Goal: Task Accomplishment & Management: Manage account settings

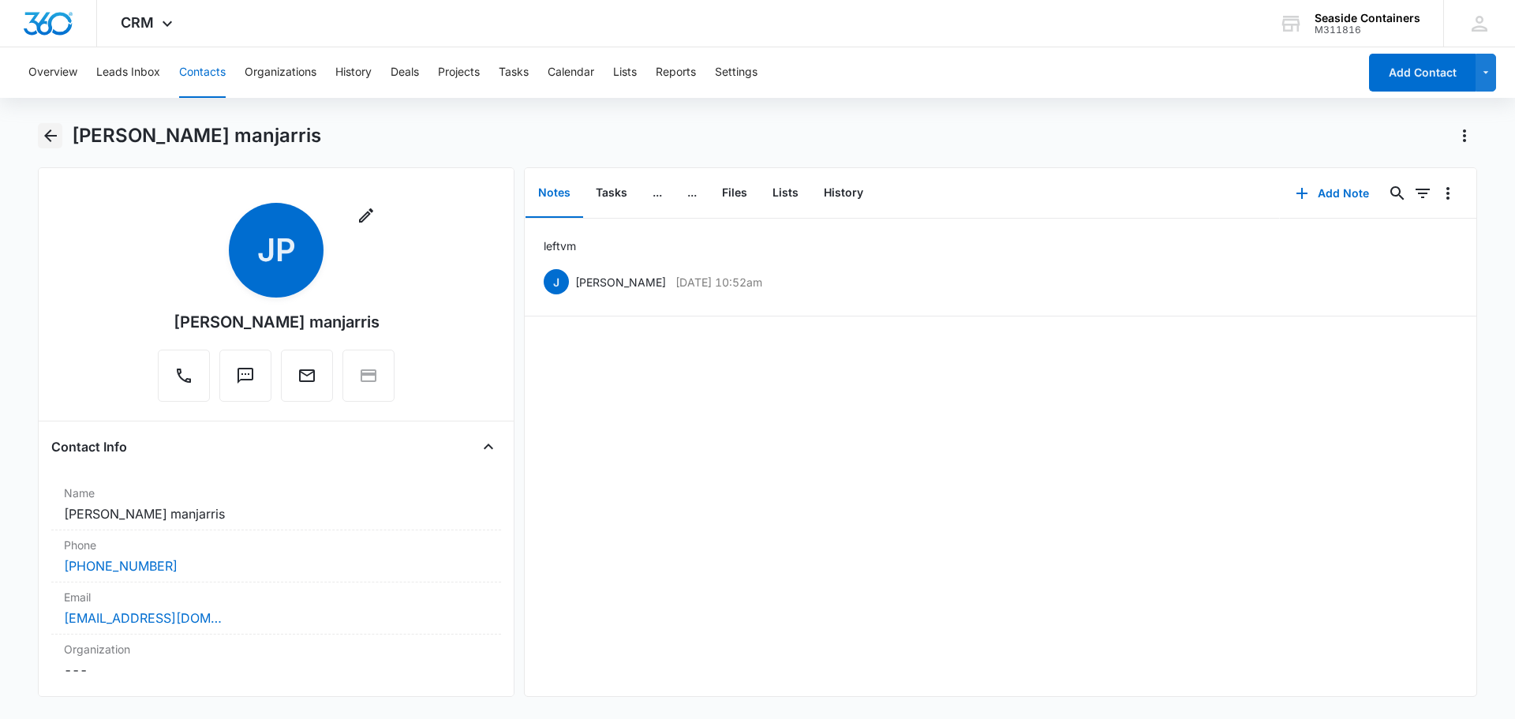
click at [49, 135] on icon "Back" at bounding box center [50, 135] width 13 height 13
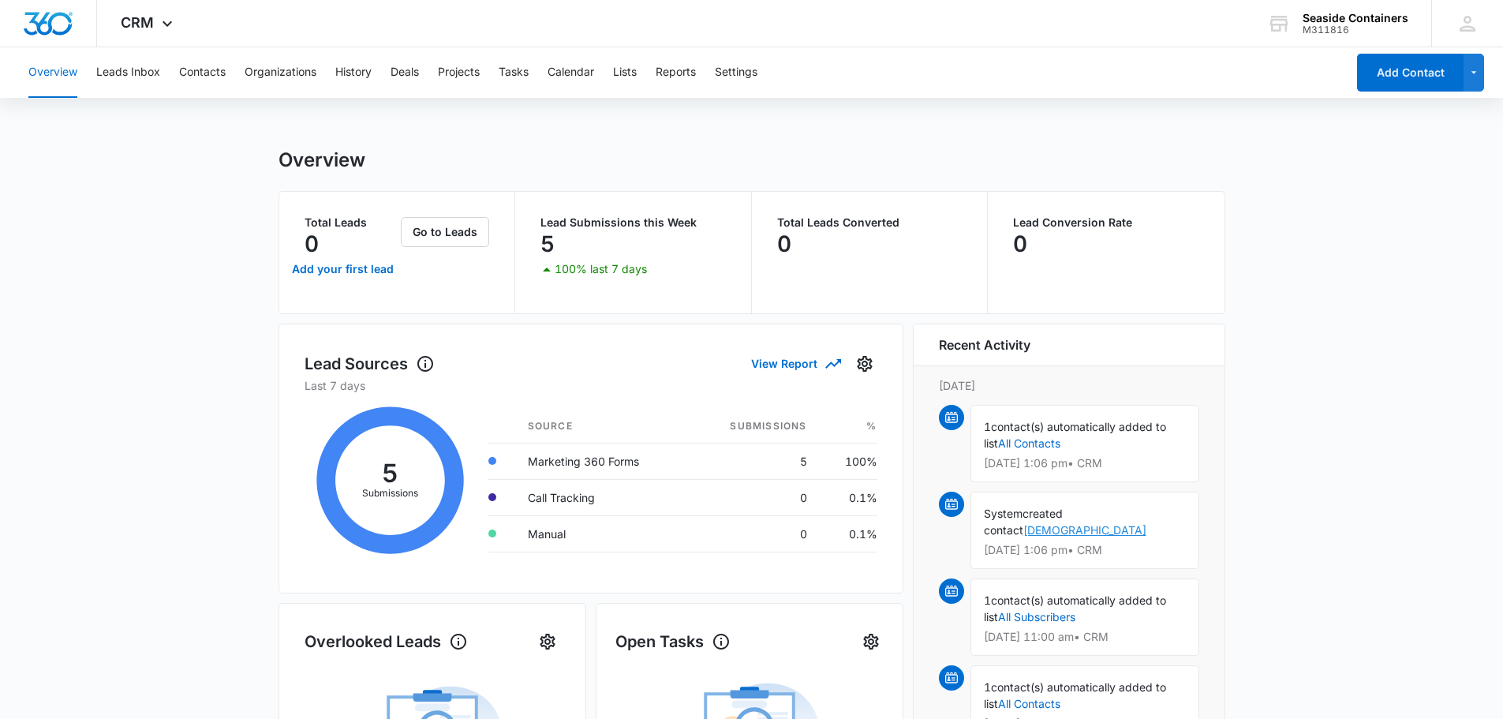
click at [1122, 523] on link "[DEMOGRAPHIC_DATA]" at bounding box center [1084, 529] width 123 height 13
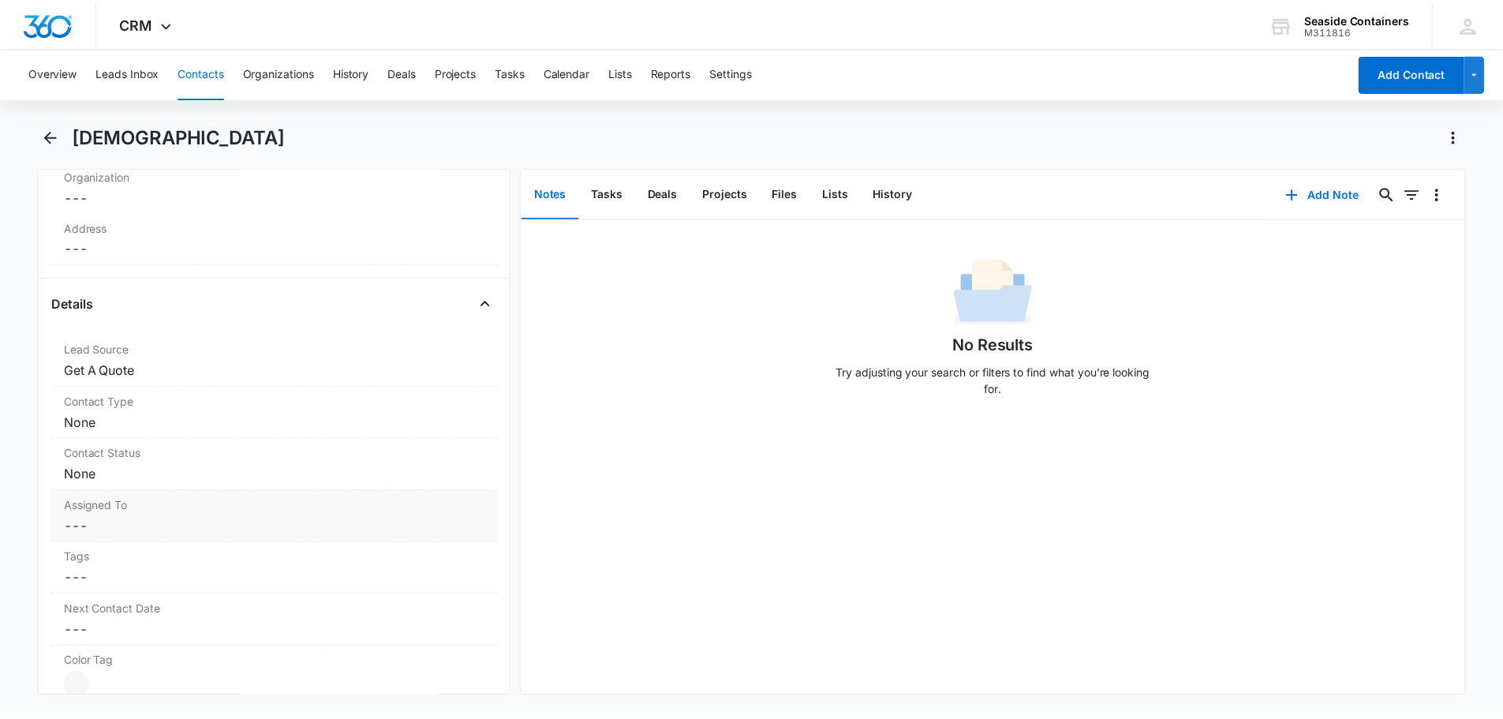
scroll to position [237, 0]
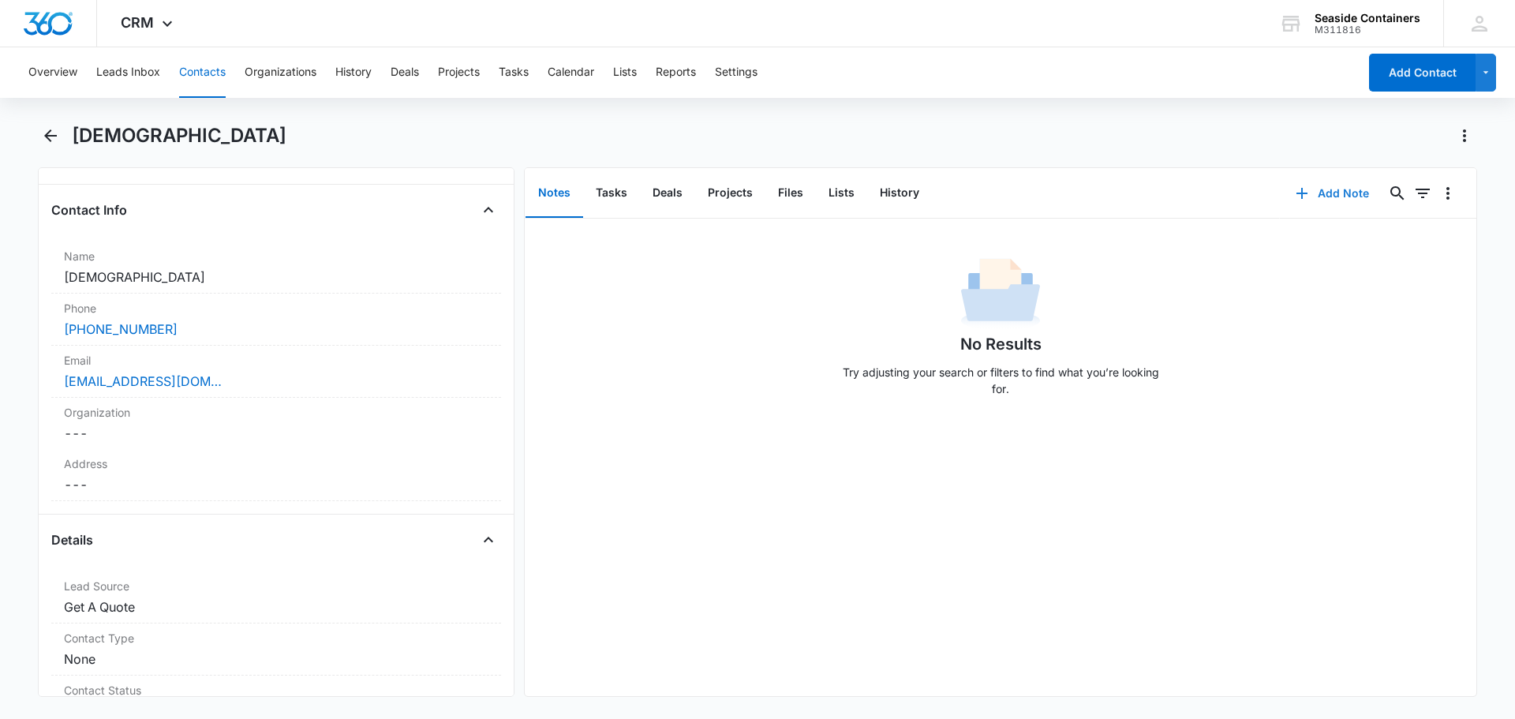
click at [1315, 192] on button "Add Note" at bounding box center [1332, 193] width 105 height 38
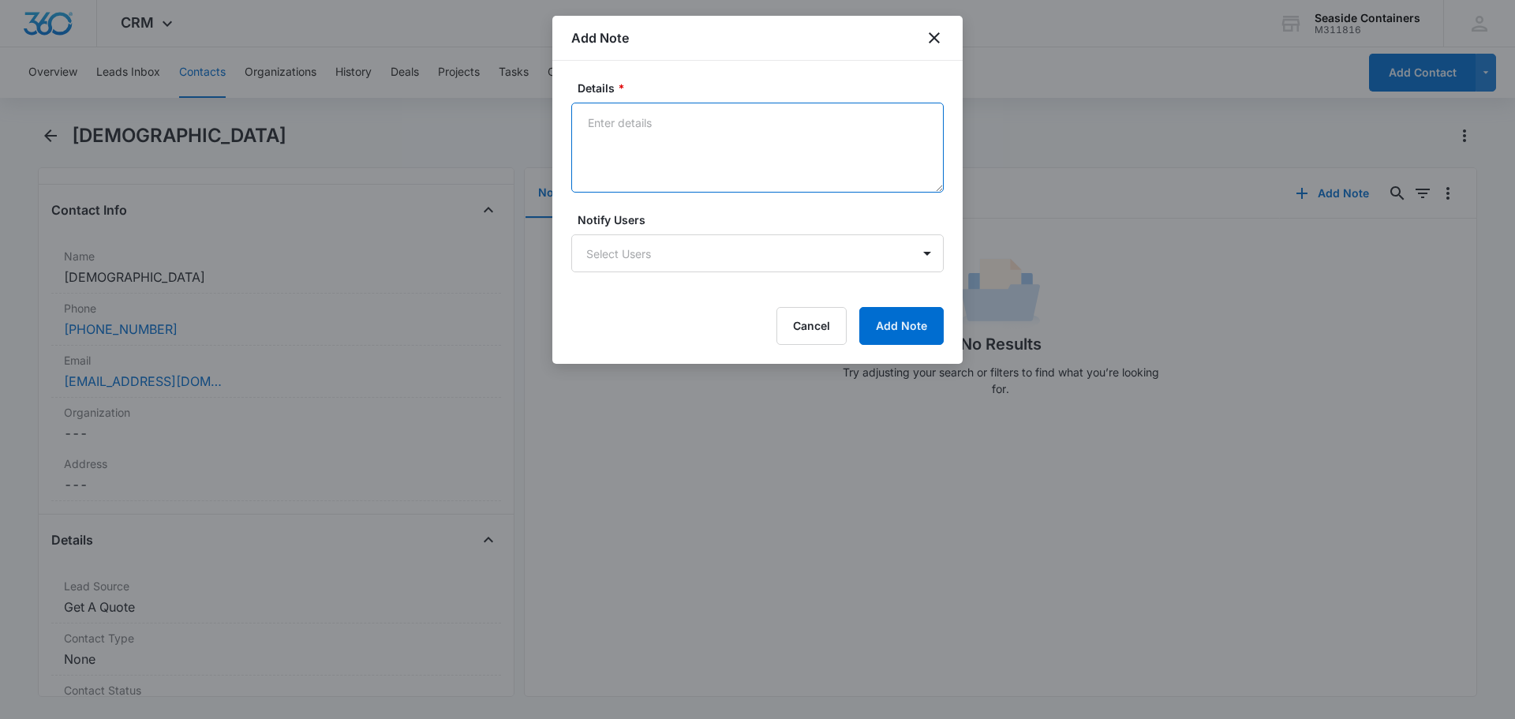
click at [602, 127] on textarea "Details *" at bounding box center [757, 148] width 372 height 90
type textarea "left vm"
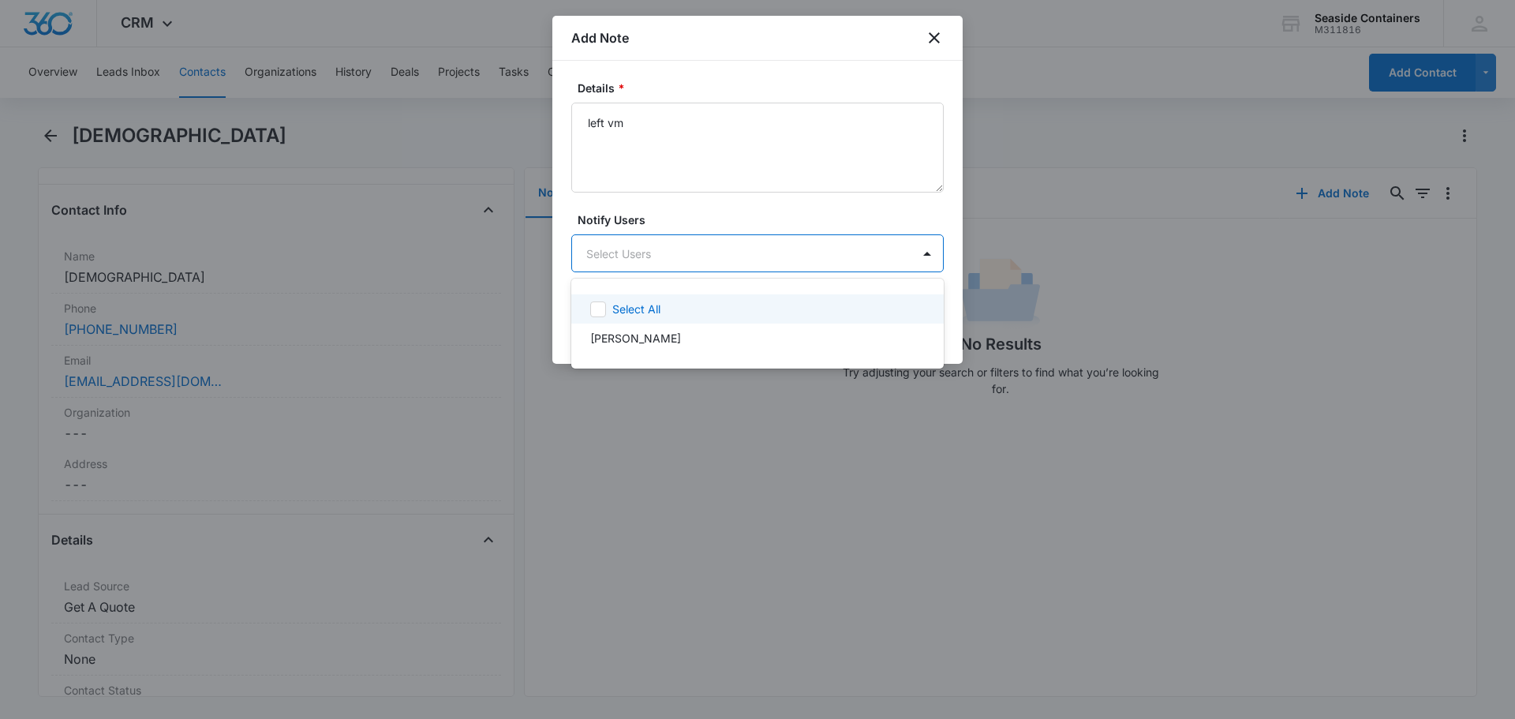
click at [642, 254] on body "CRM Apps Reputation Websites Forms CRM Email Social Payments POS Content Ads In…" at bounding box center [757, 359] width 1515 height 719
click at [592, 310] on icon at bounding box center [598, 309] width 14 height 14
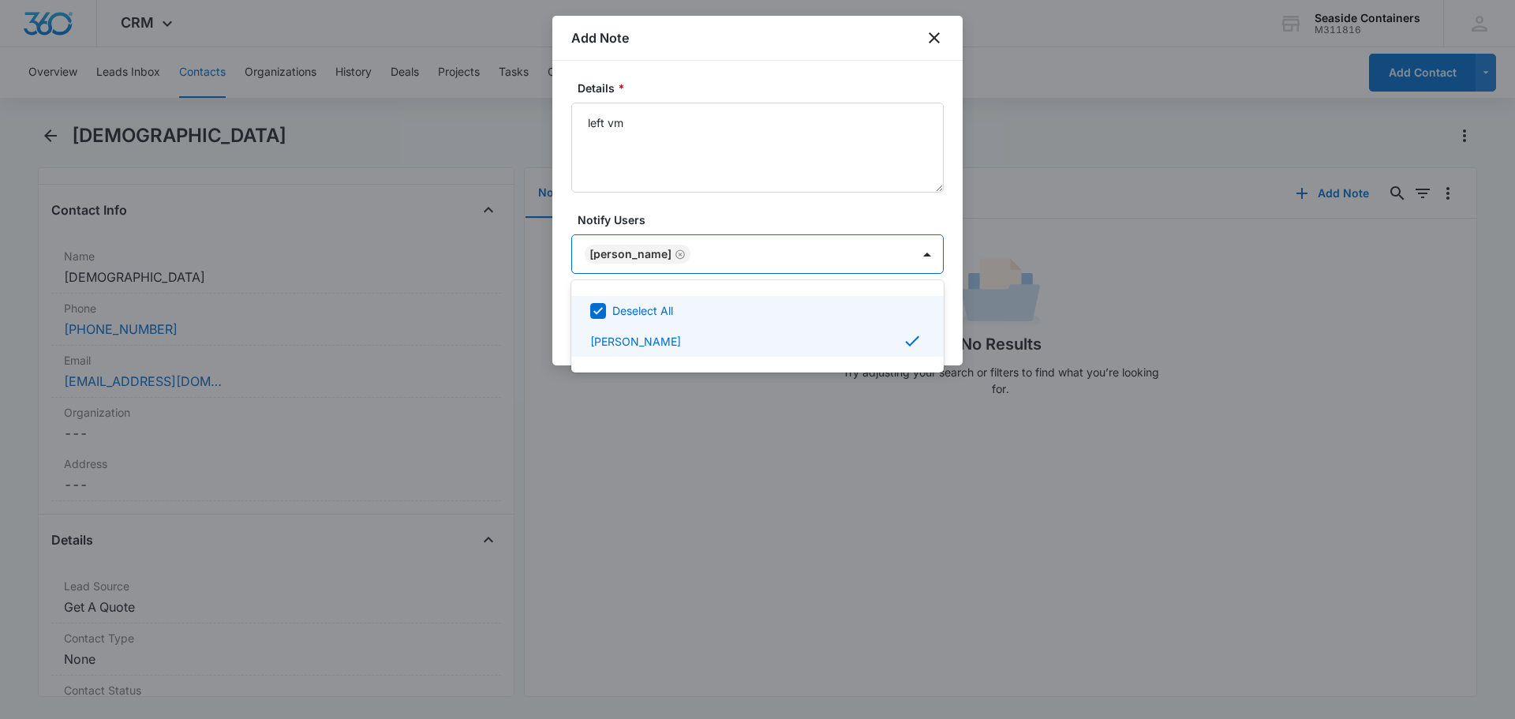
click at [947, 304] on div at bounding box center [757, 359] width 1515 height 719
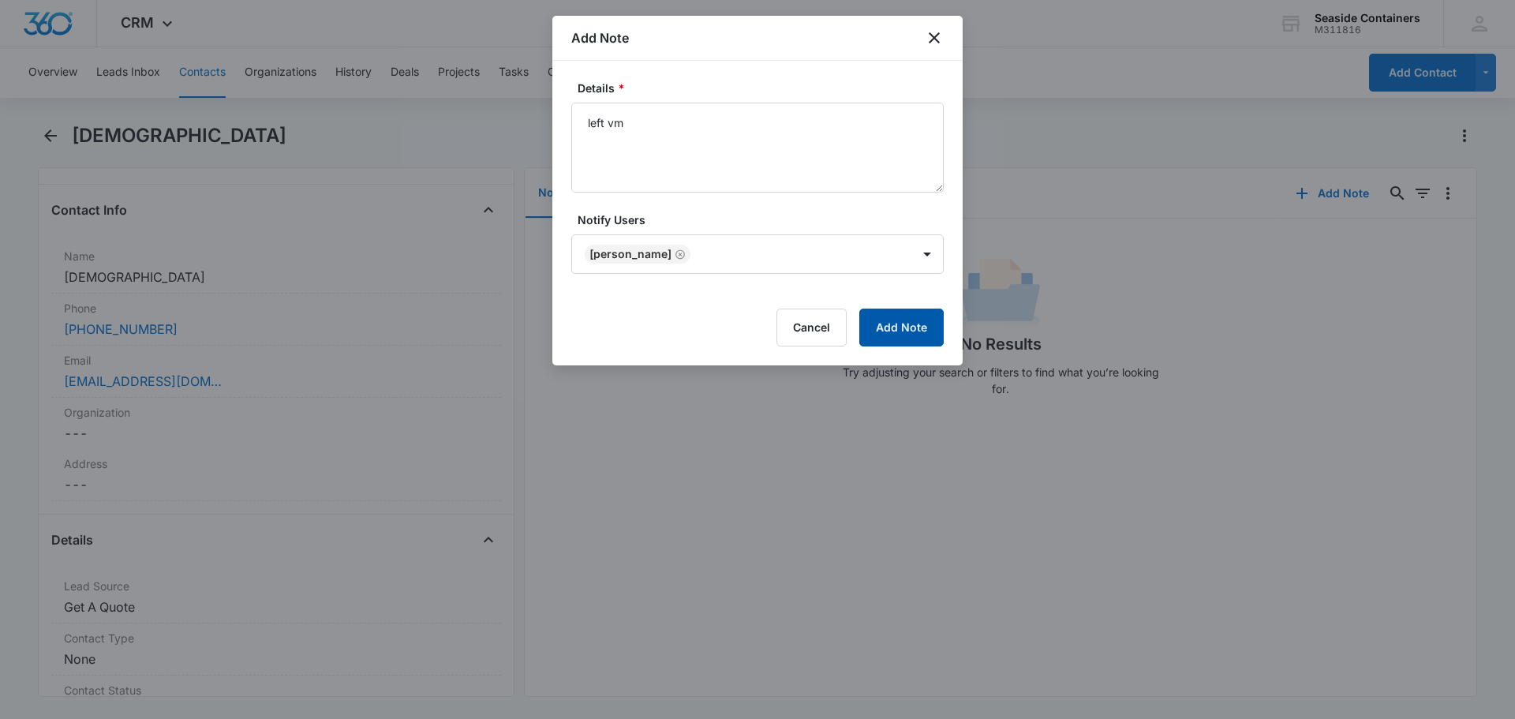
click at [893, 323] on button "Add Note" at bounding box center [901, 327] width 84 height 38
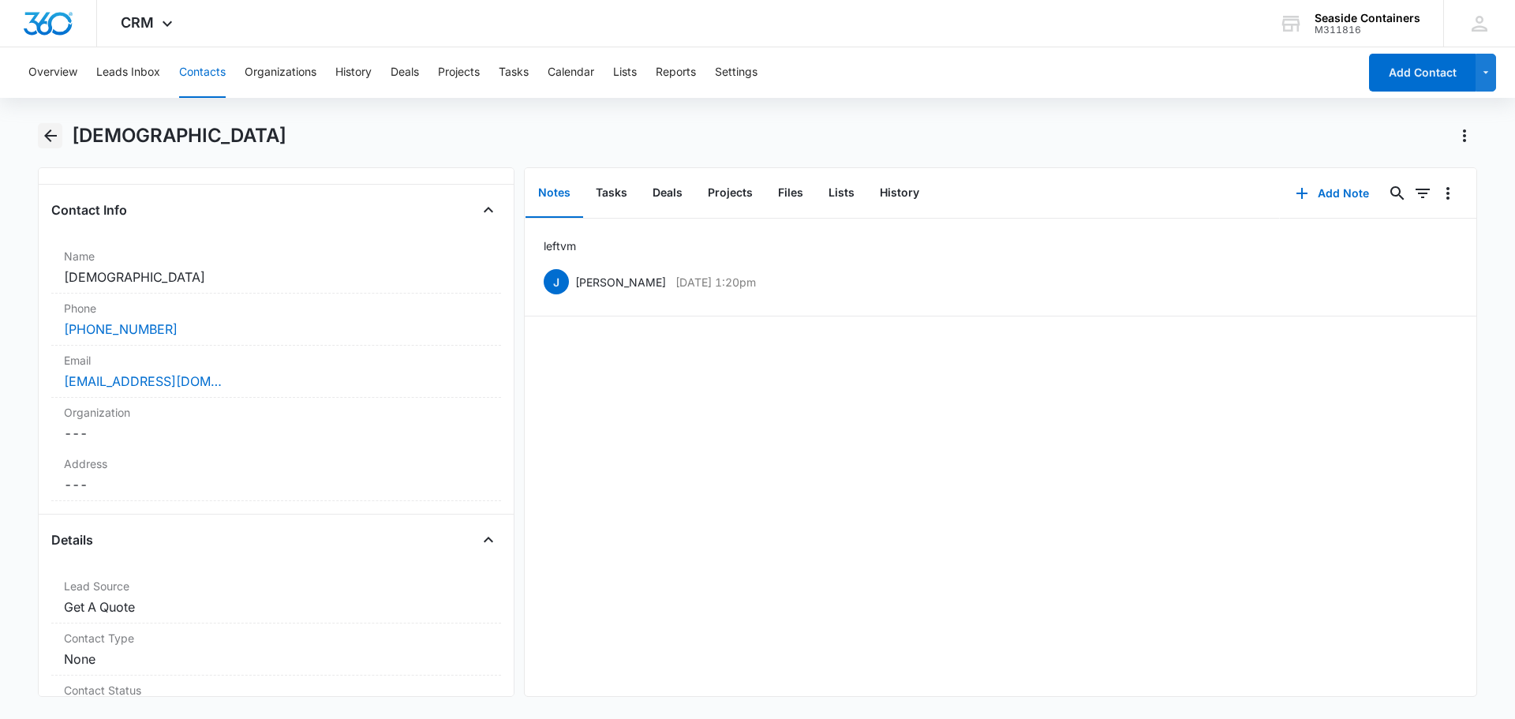
click at [47, 132] on icon "Back" at bounding box center [50, 135] width 19 height 19
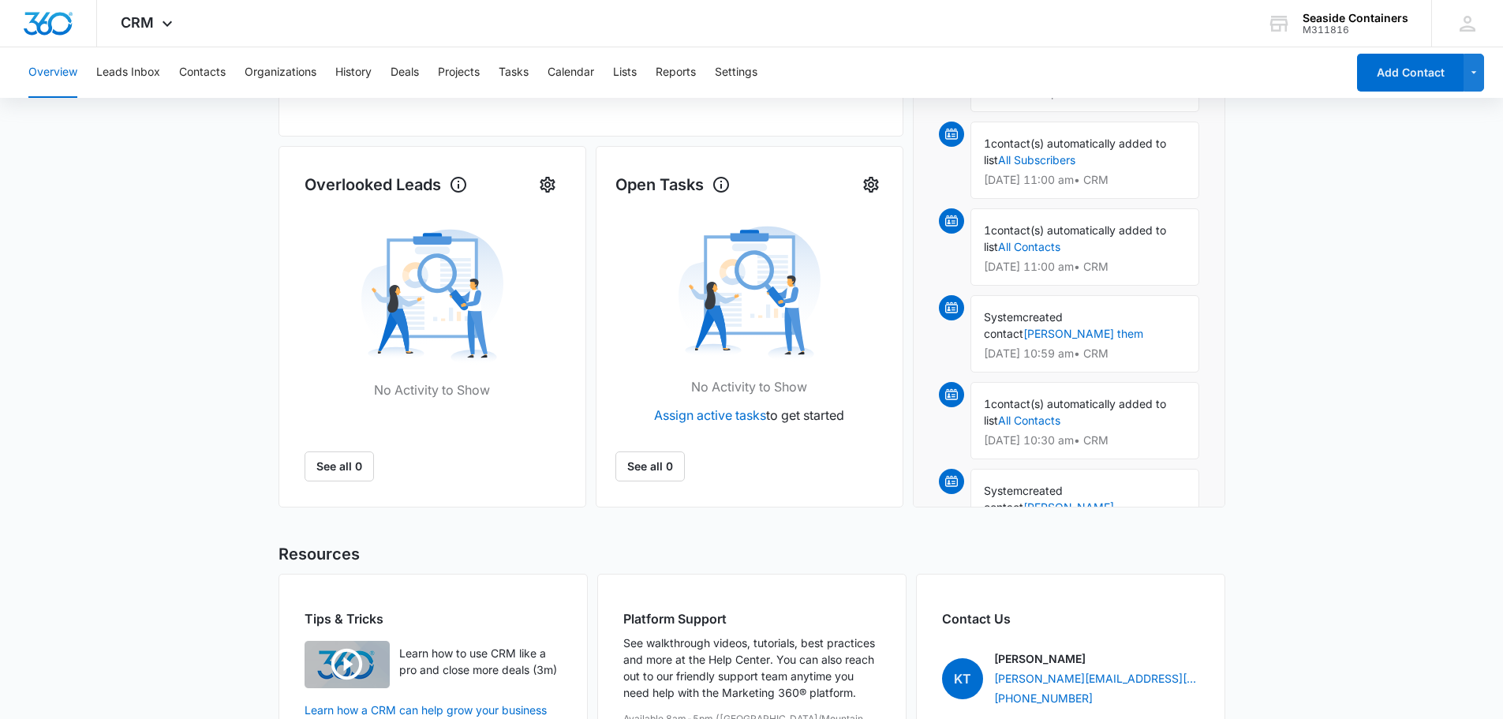
scroll to position [473, 0]
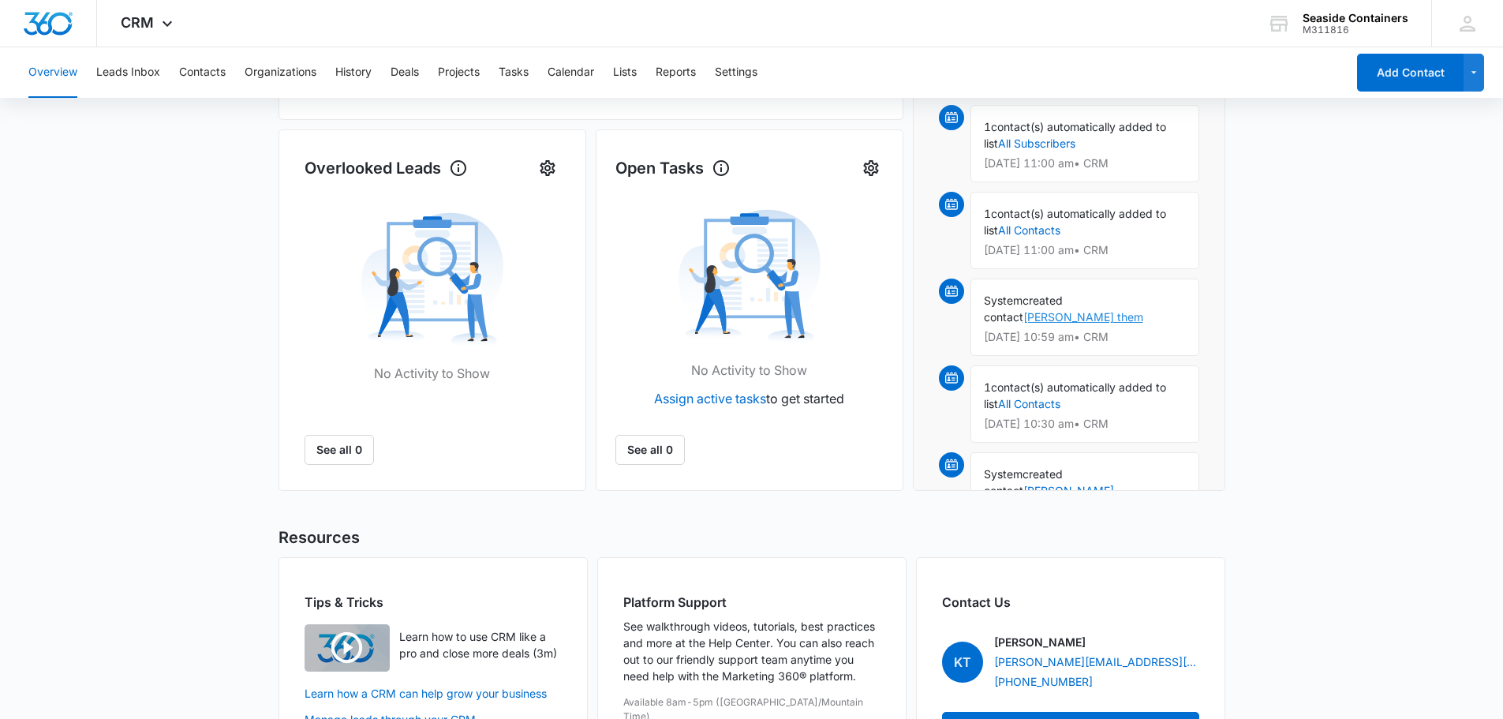
click at [1126, 310] on link "[PERSON_NAME] them" at bounding box center [1083, 316] width 120 height 13
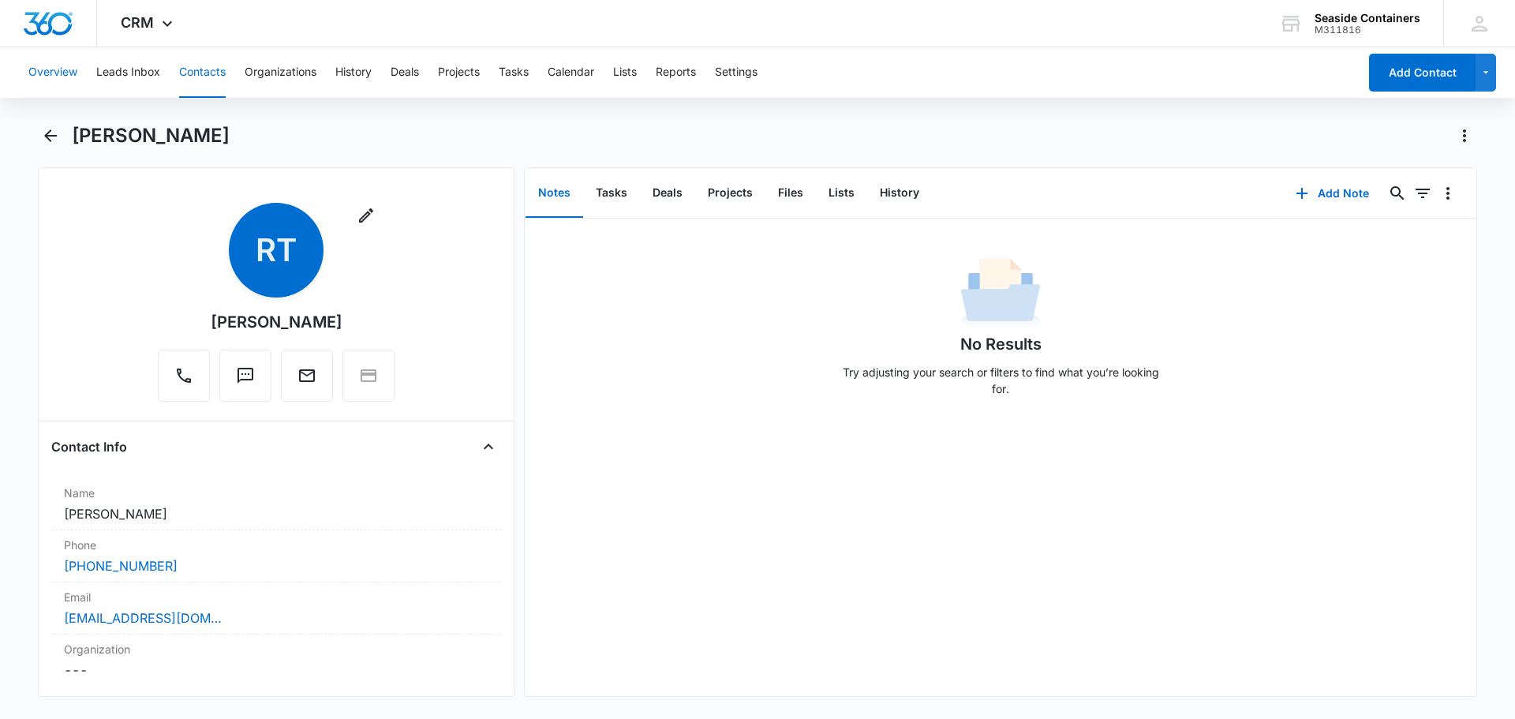
click at [59, 75] on button "Overview" at bounding box center [52, 72] width 49 height 50
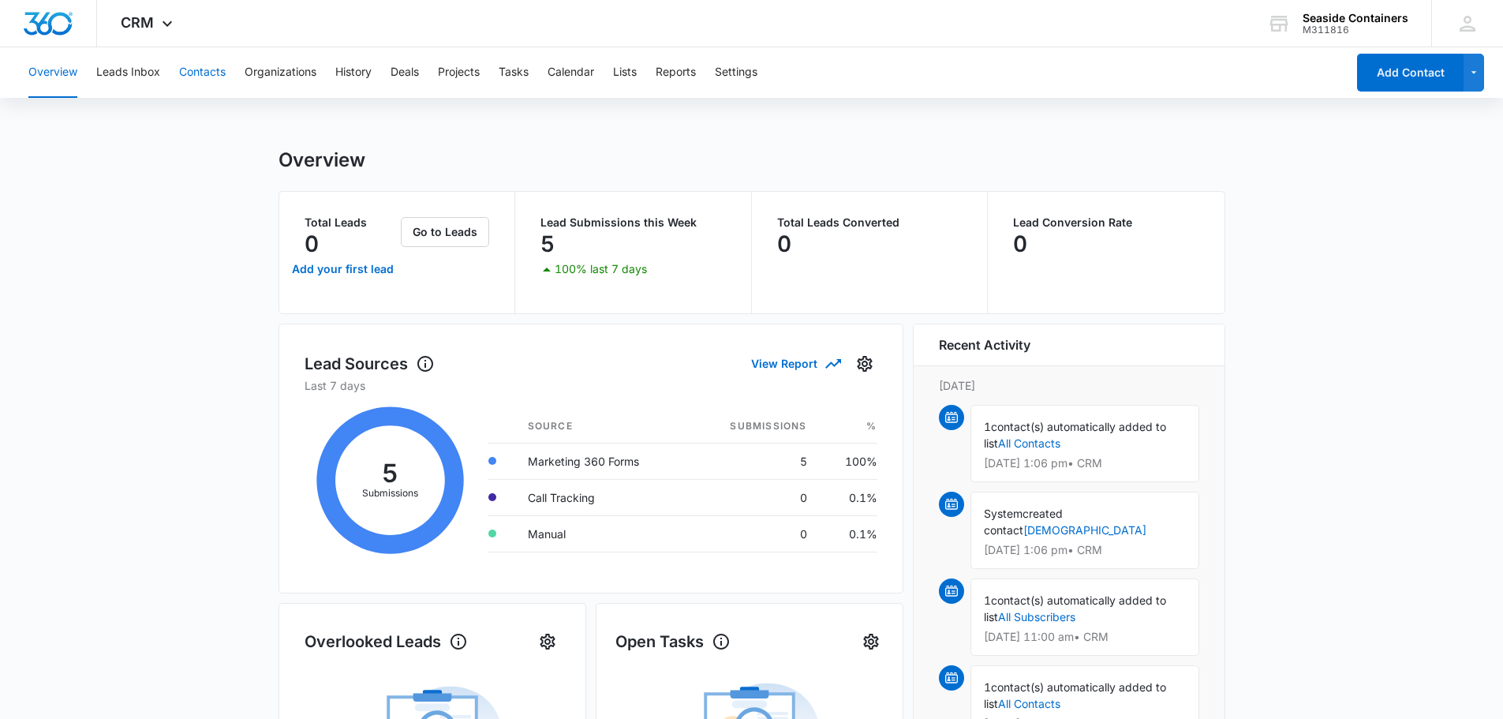
click at [204, 73] on button "Contacts" at bounding box center [202, 72] width 47 height 50
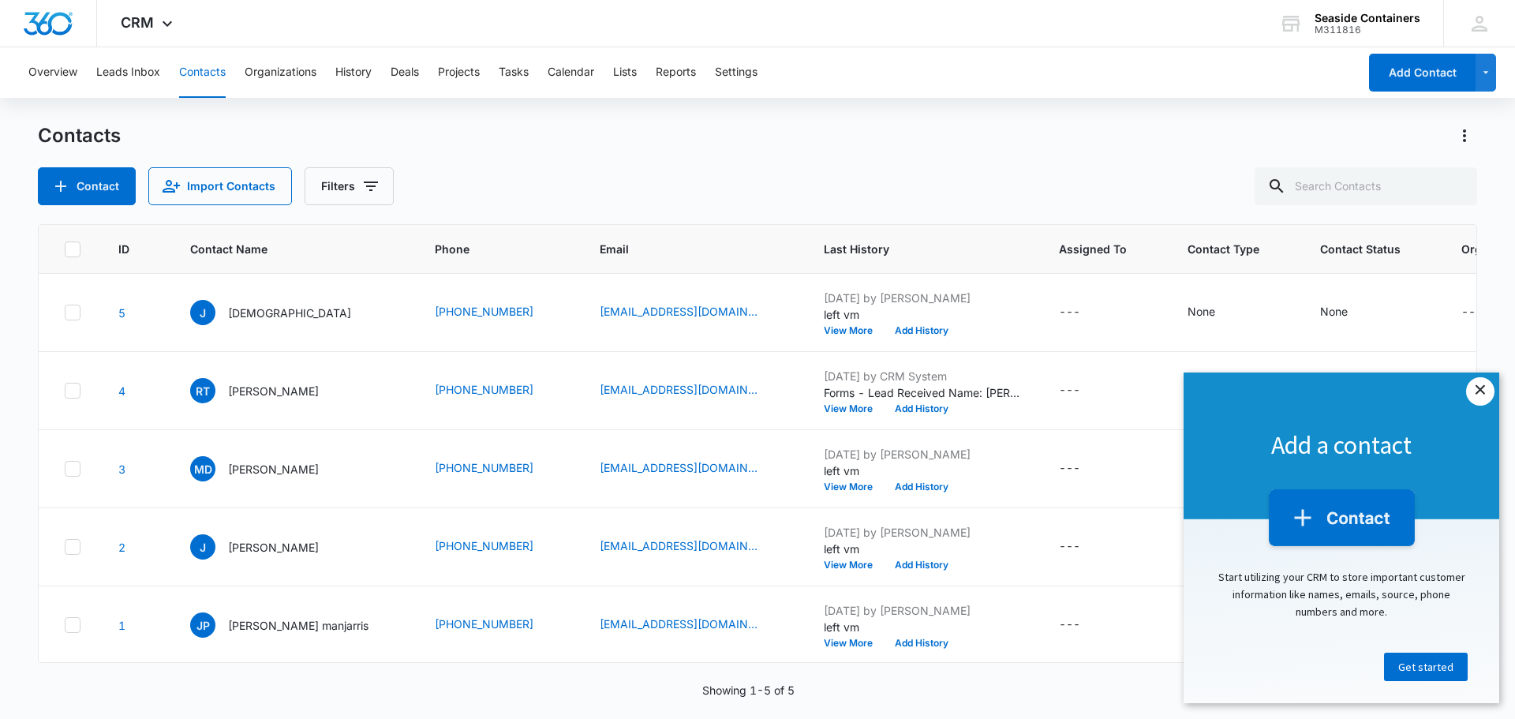
click at [1478, 389] on link "×" at bounding box center [1480, 391] width 28 height 28
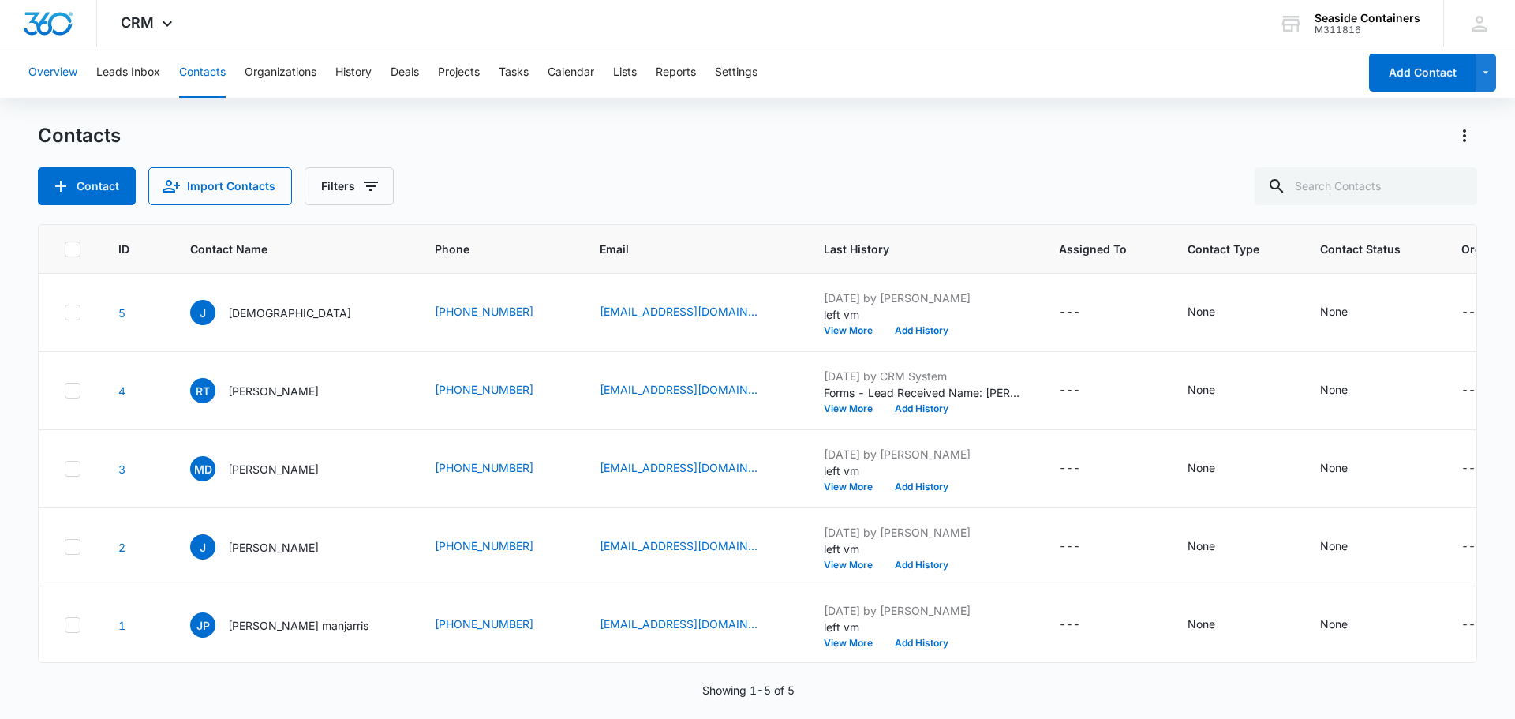
click at [51, 71] on button "Overview" at bounding box center [52, 72] width 49 height 50
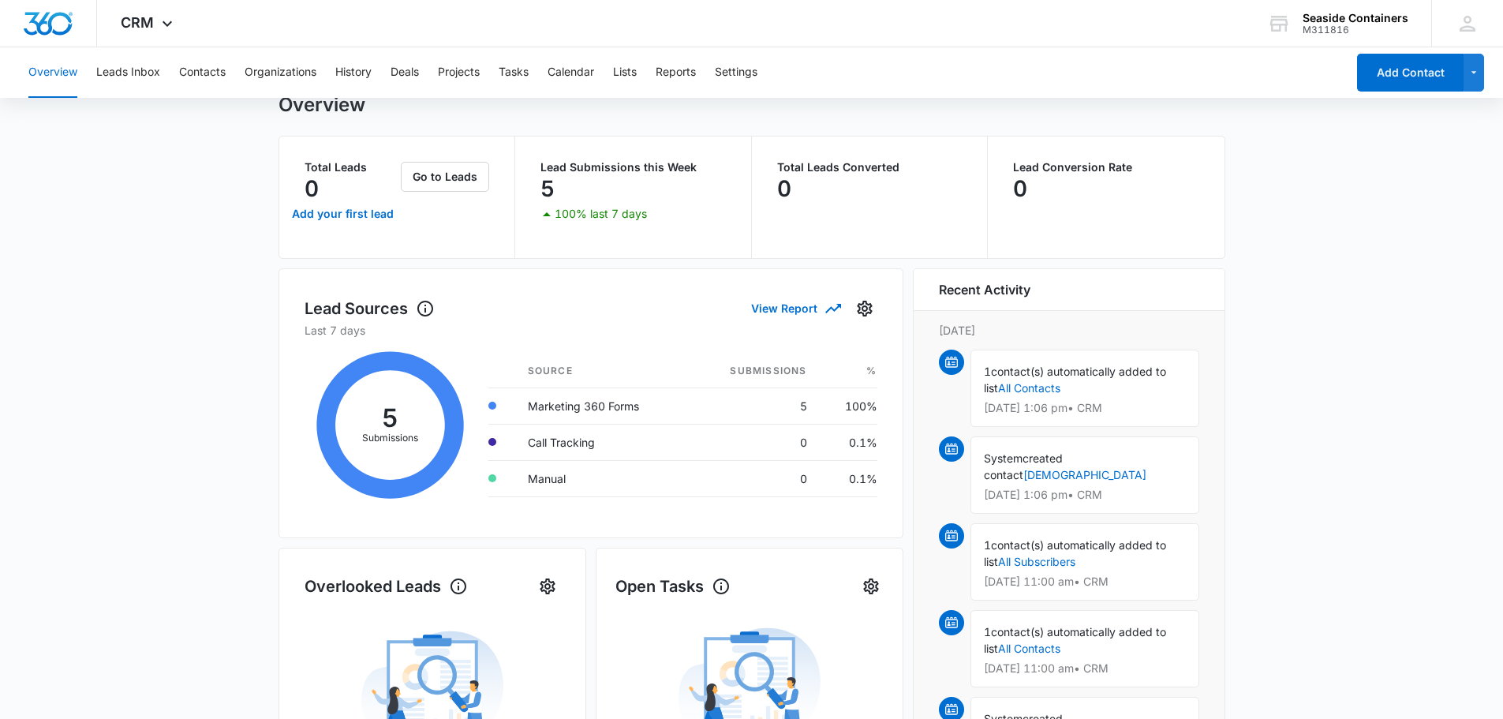
scroll to position [237, 0]
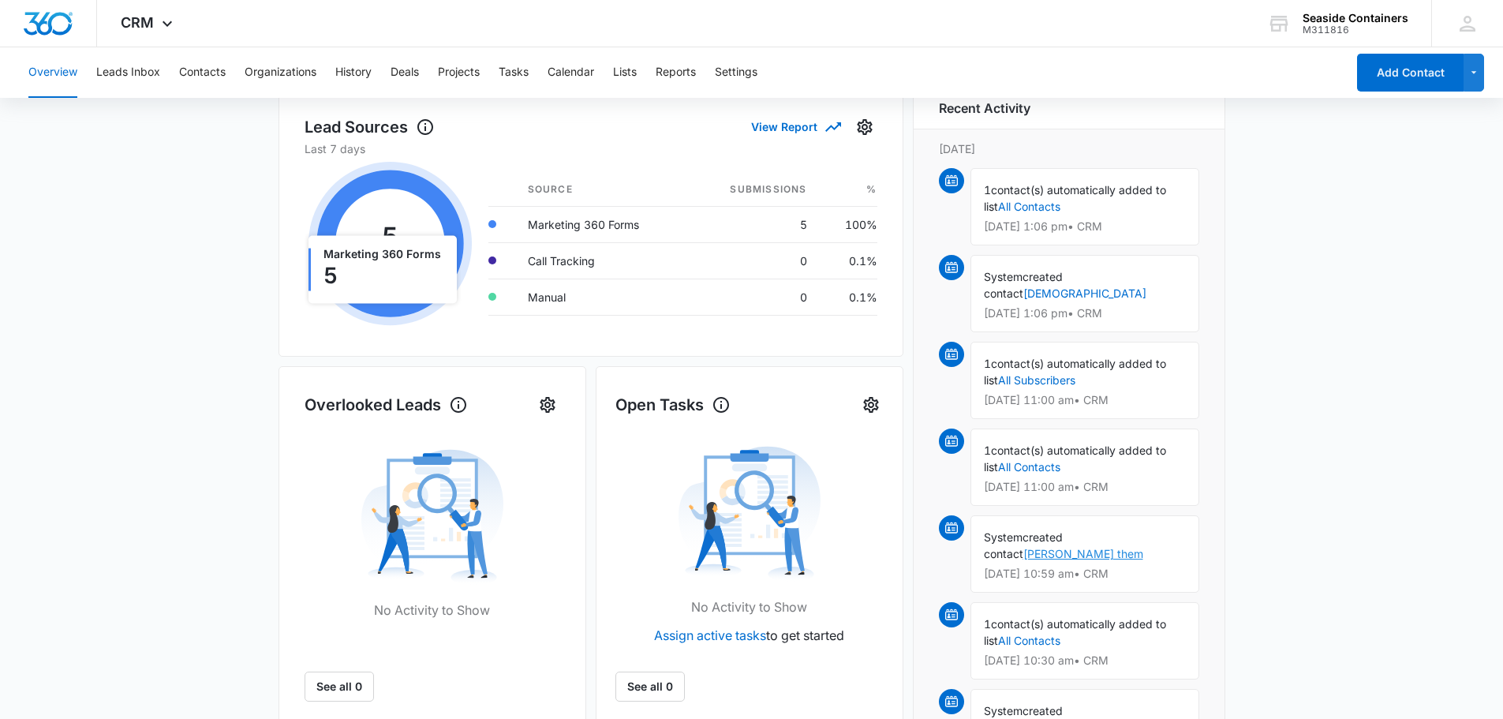
click at [1129, 547] on link "[PERSON_NAME] them" at bounding box center [1083, 553] width 120 height 13
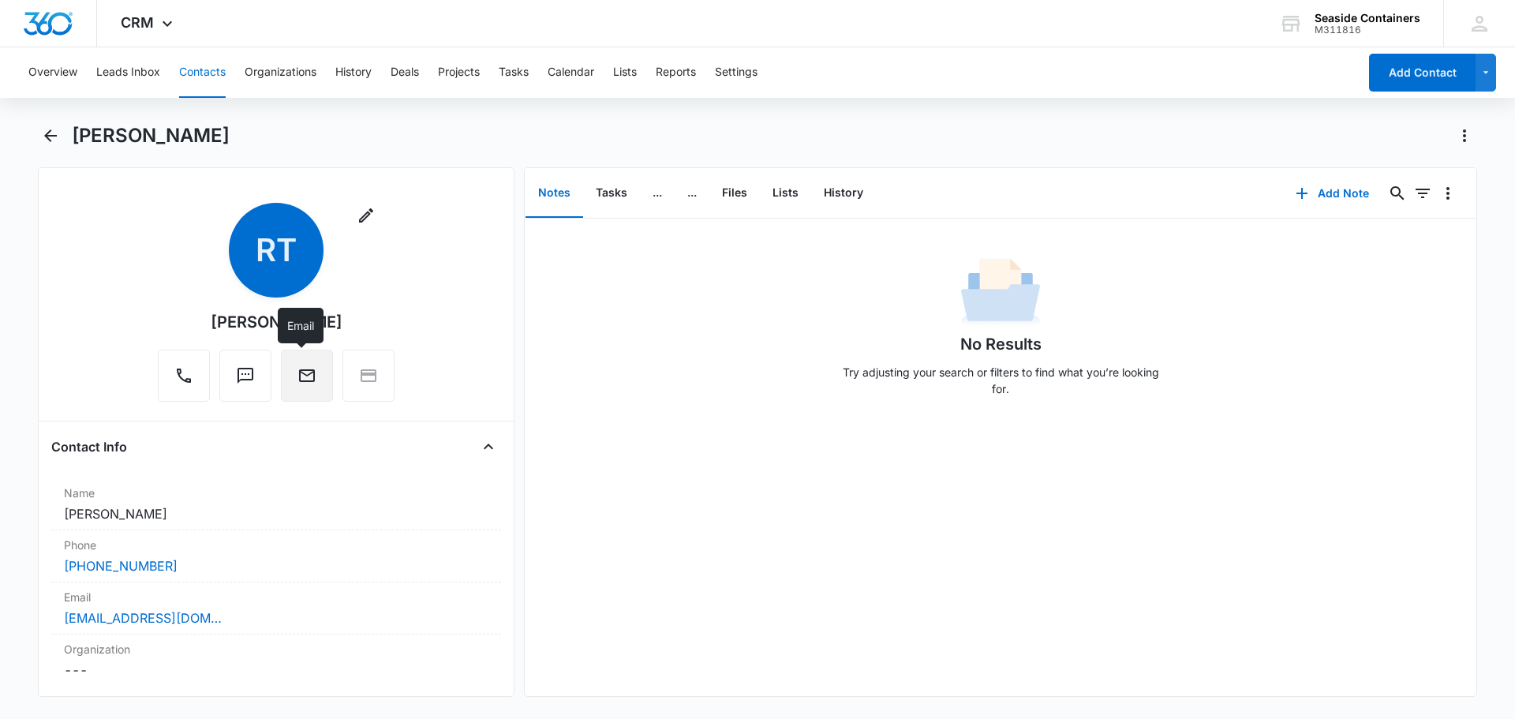
click at [299, 380] on icon "Email" at bounding box center [307, 375] width 16 height 13
click at [298, 375] on icon "Email" at bounding box center [306, 375] width 19 height 19
click at [198, 73] on button "Contacts" at bounding box center [202, 72] width 47 height 50
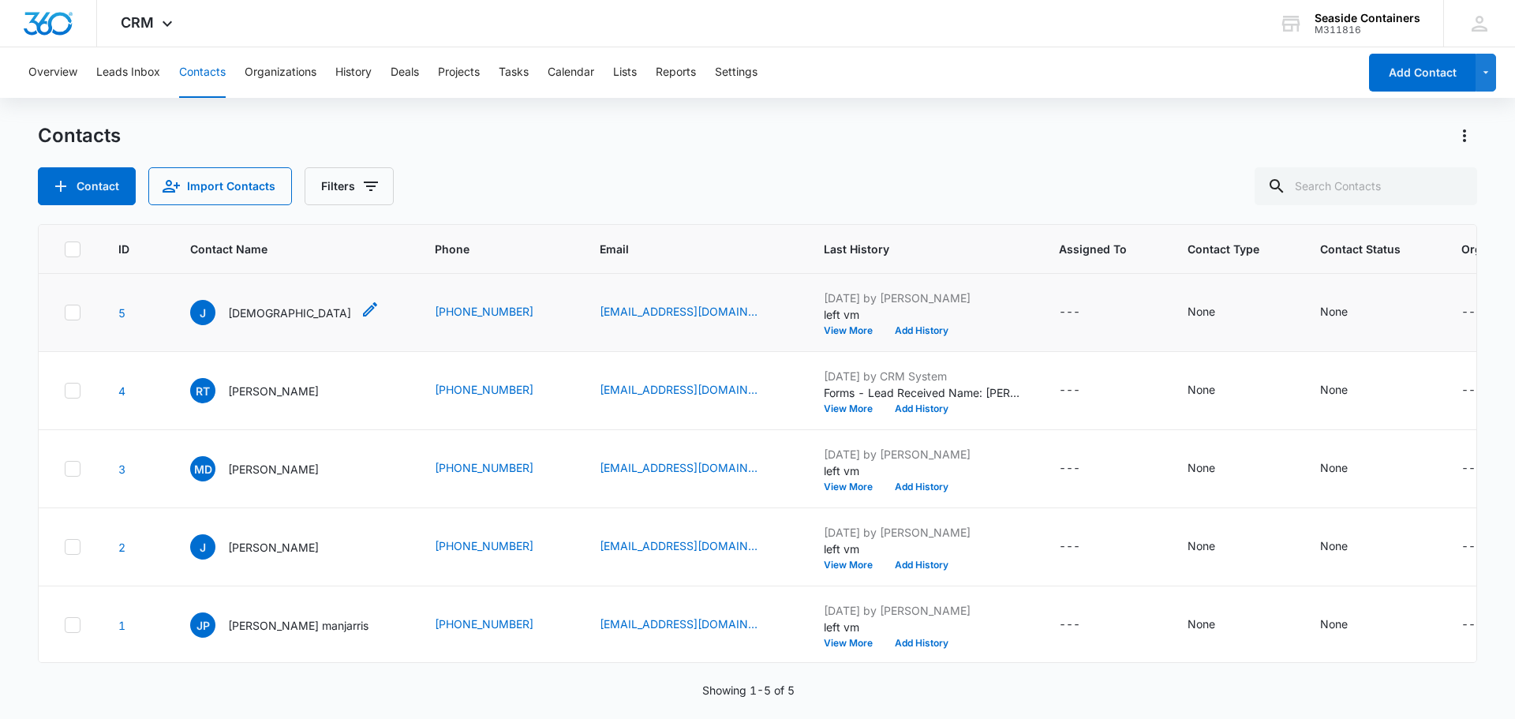
click at [203, 311] on span "J" at bounding box center [202, 312] width 25 height 25
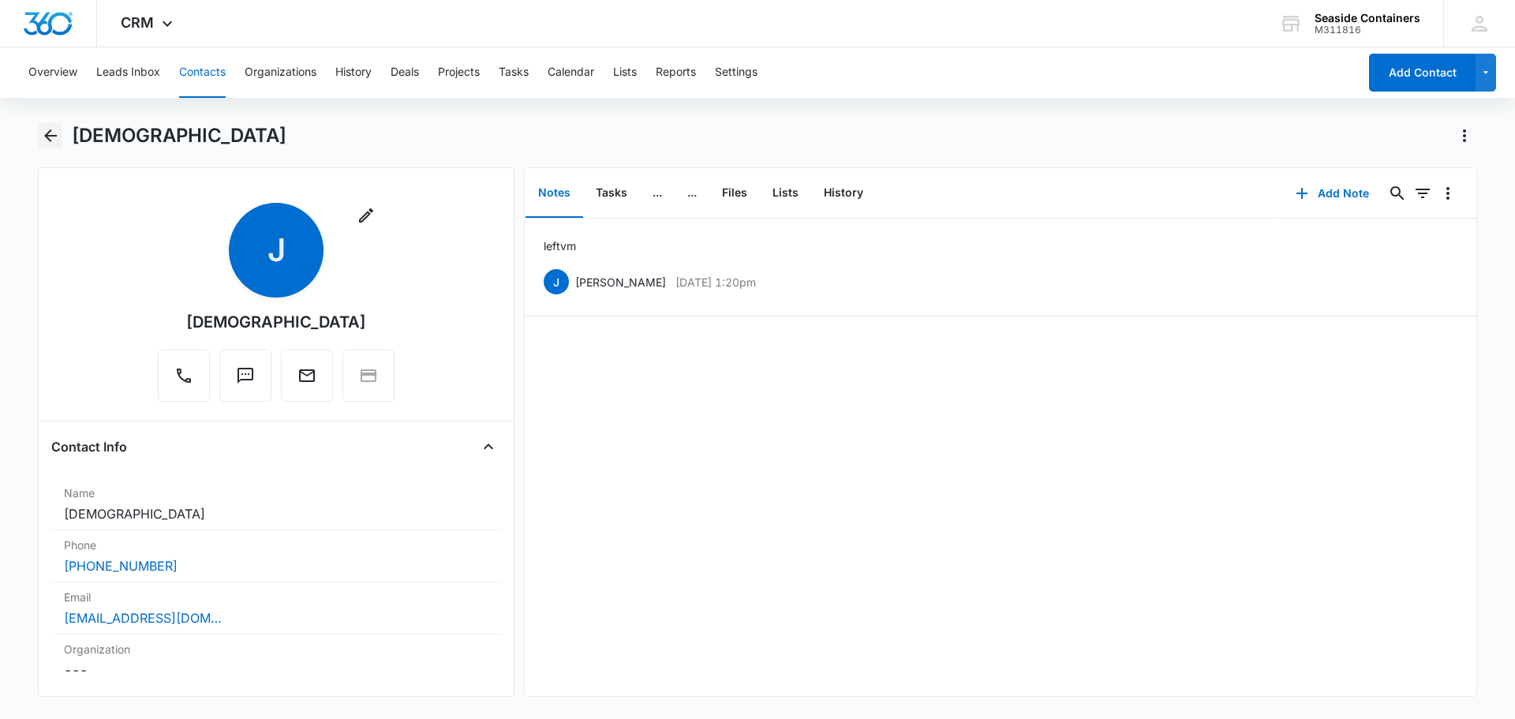
click at [49, 132] on icon "Back" at bounding box center [50, 135] width 13 height 13
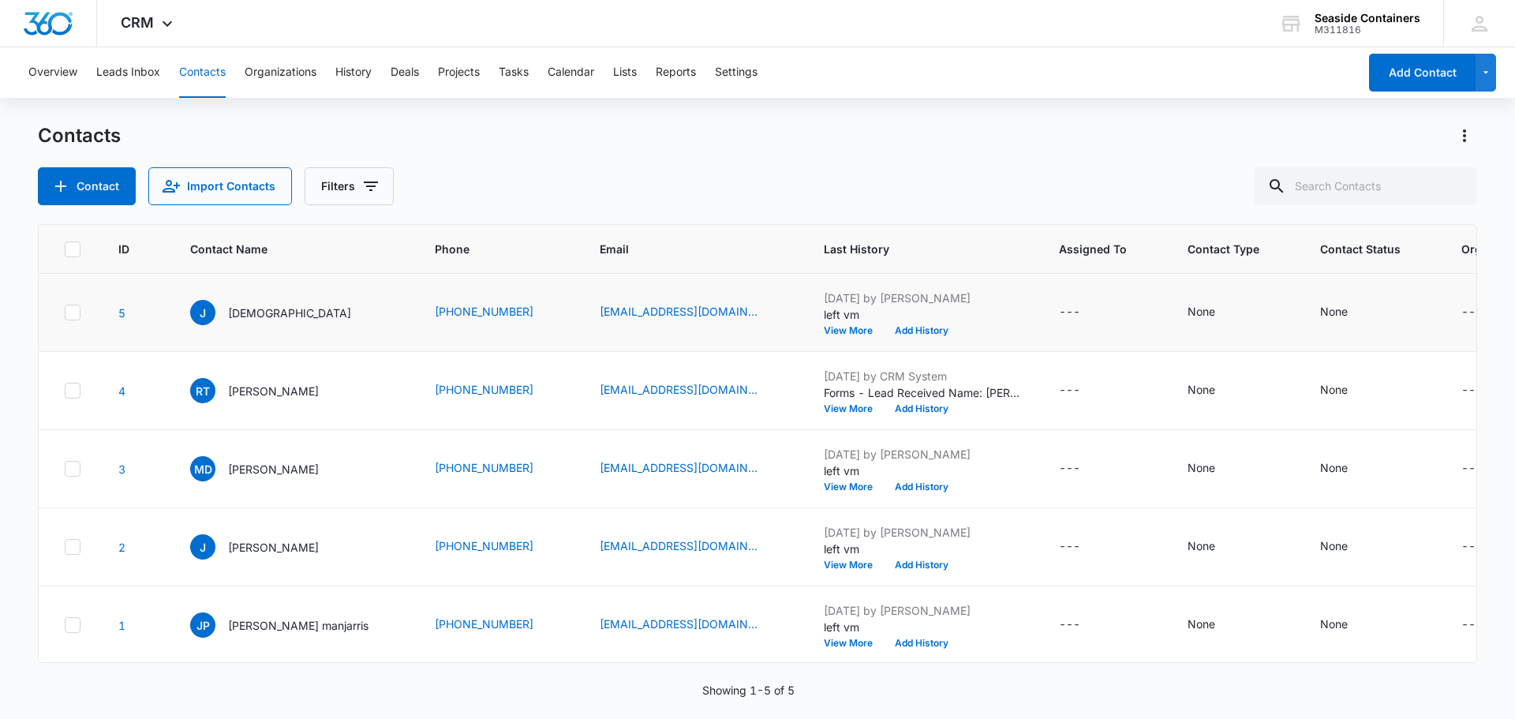
click at [74, 314] on icon at bounding box center [72, 312] width 14 height 14
click at [65, 313] on input "checkbox" at bounding box center [64, 312] width 1 height 1
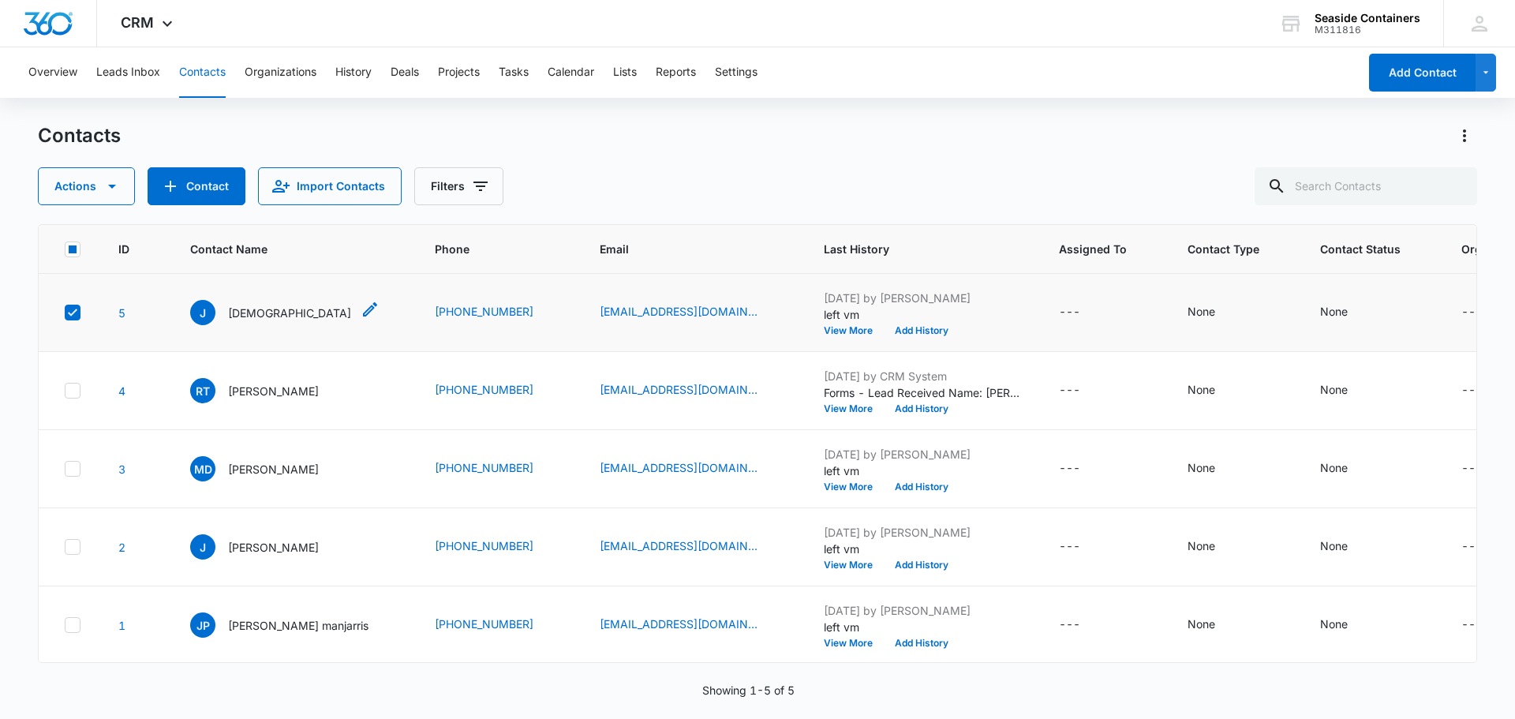
click at [241, 312] on p "[DEMOGRAPHIC_DATA]" at bounding box center [289, 312] width 123 height 17
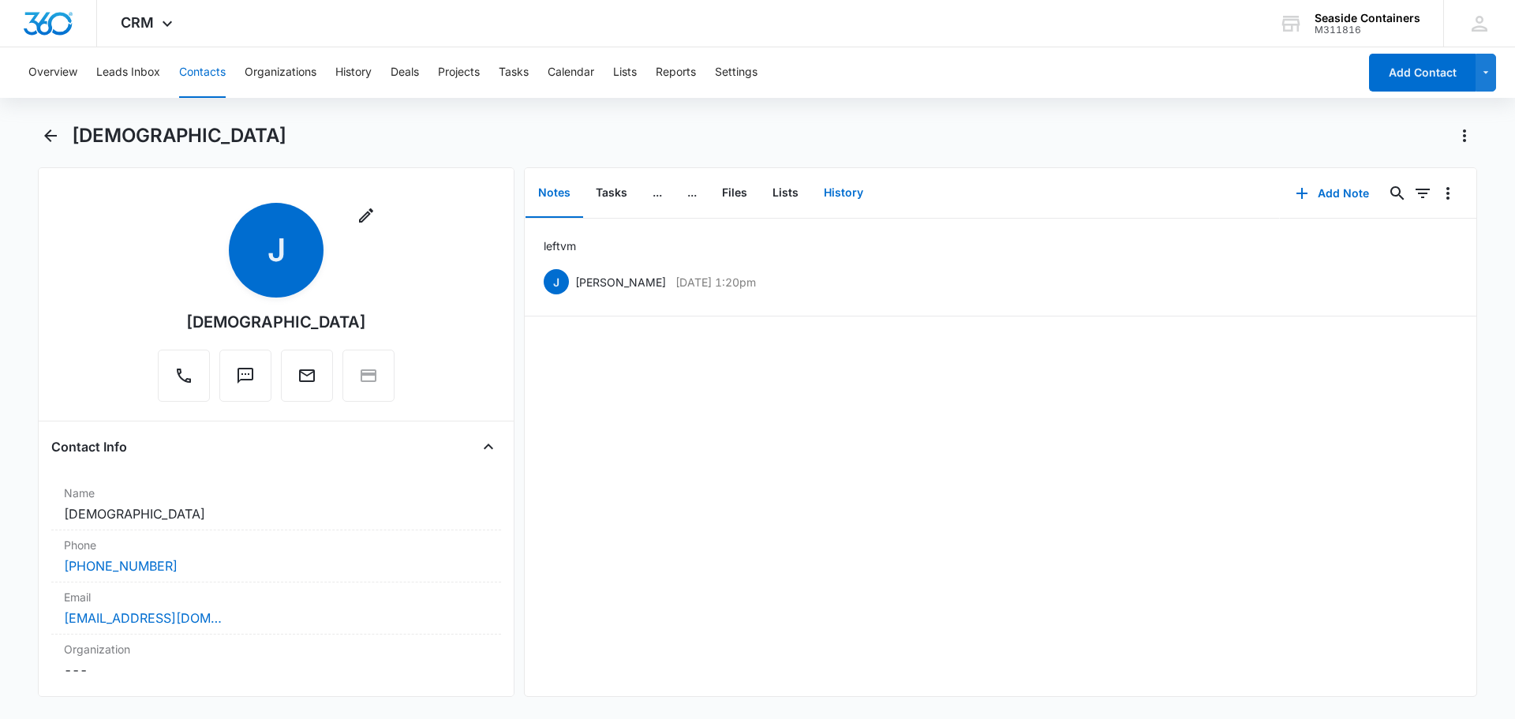
click at [838, 192] on button "History" at bounding box center [843, 193] width 65 height 49
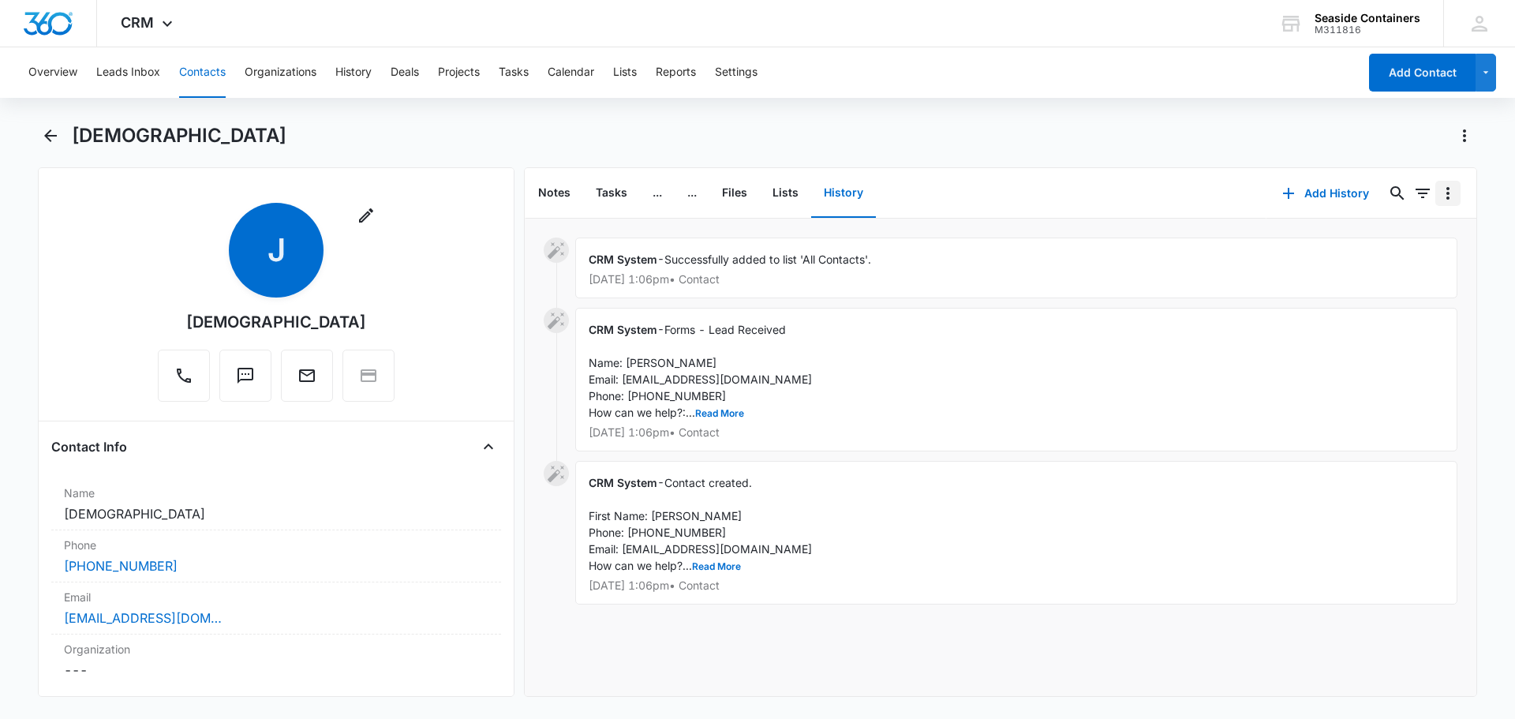
click at [1438, 196] on icon "Overflow Menu" at bounding box center [1447, 193] width 19 height 19
click at [1375, 232] on div "Sync Emails" at bounding box center [1384, 237] width 73 height 11
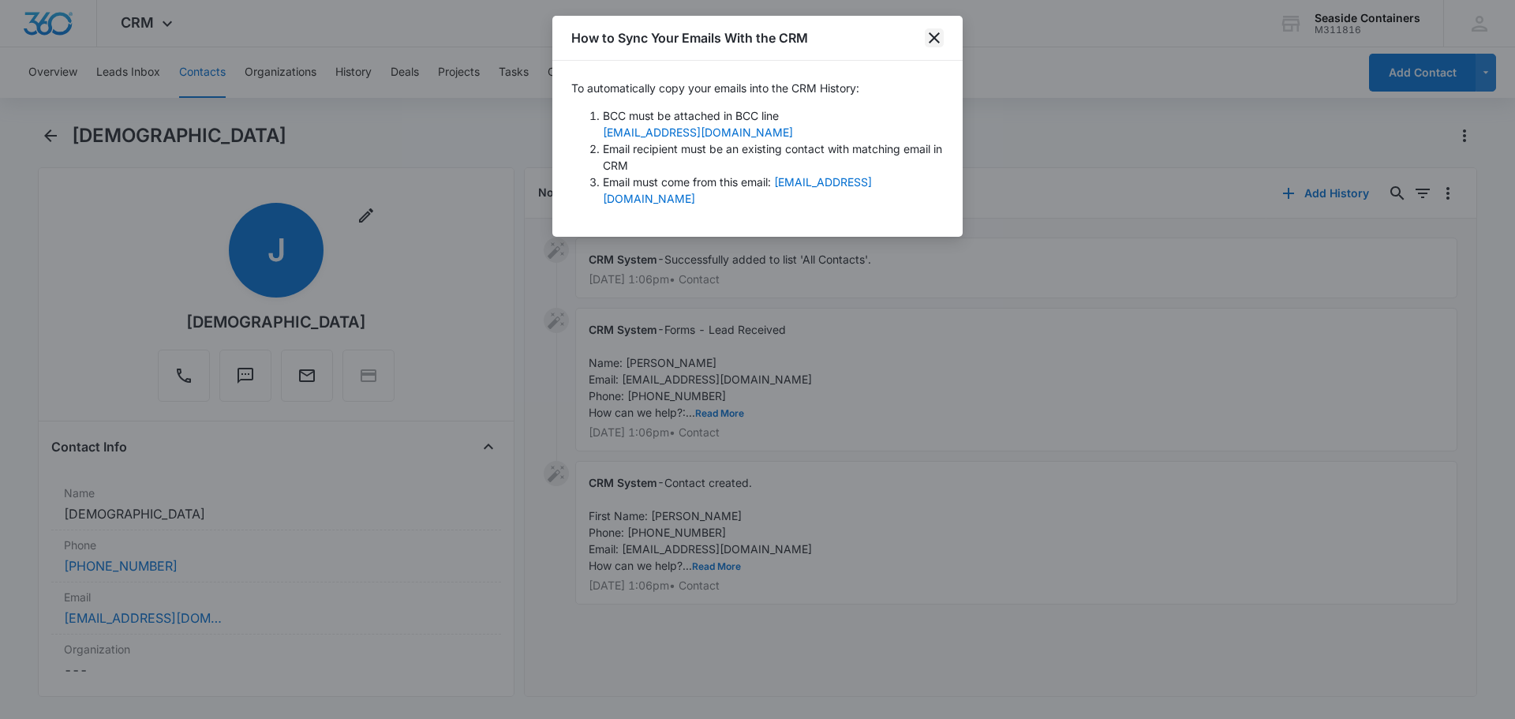
click at [935, 36] on icon "close" at bounding box center [933, 37] width 11 height 11
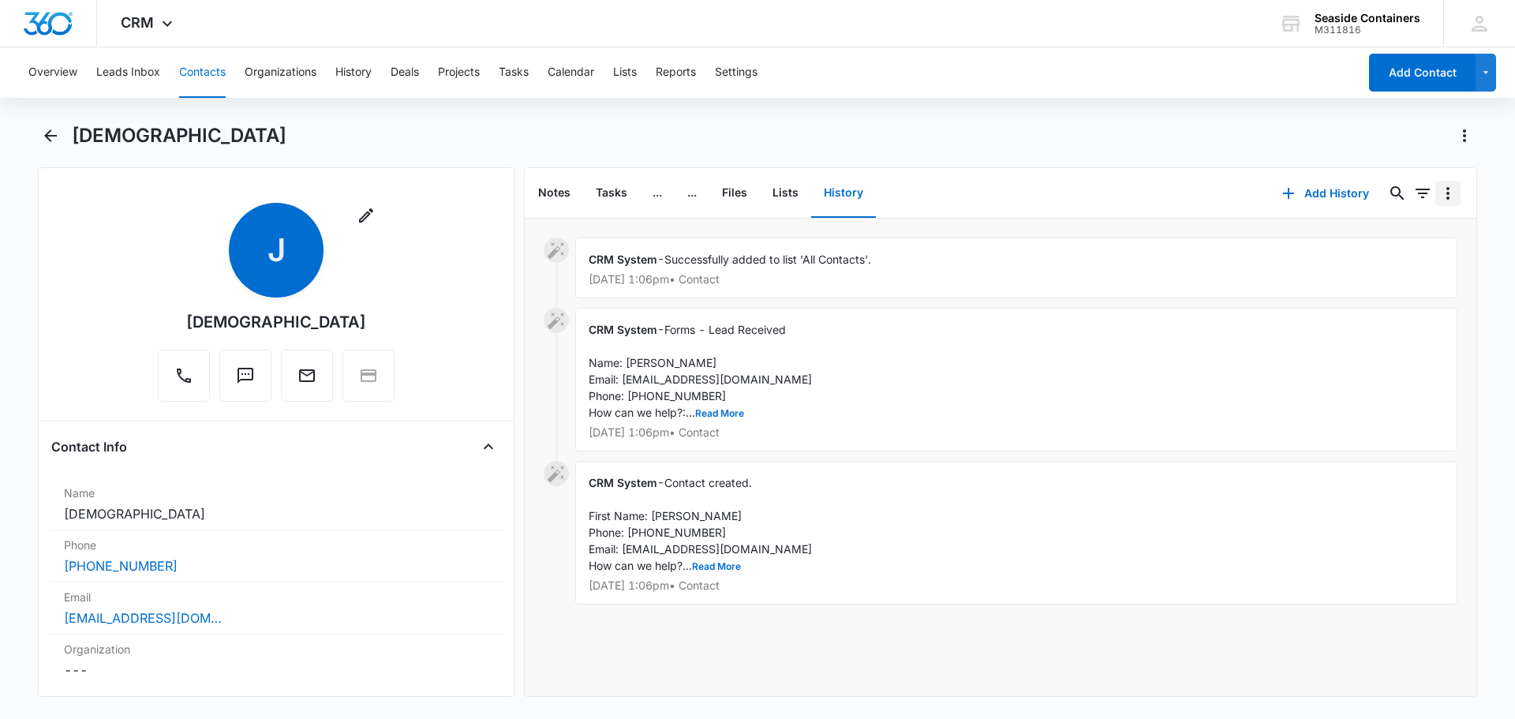
click at [1438, 199] on icon "Overflow Menu" at bounding box center [1447, 193] width 19 height 19
click at [1369, 233] on div "Sync Emails" at bounding box center [1384, 237] width 73 height 11
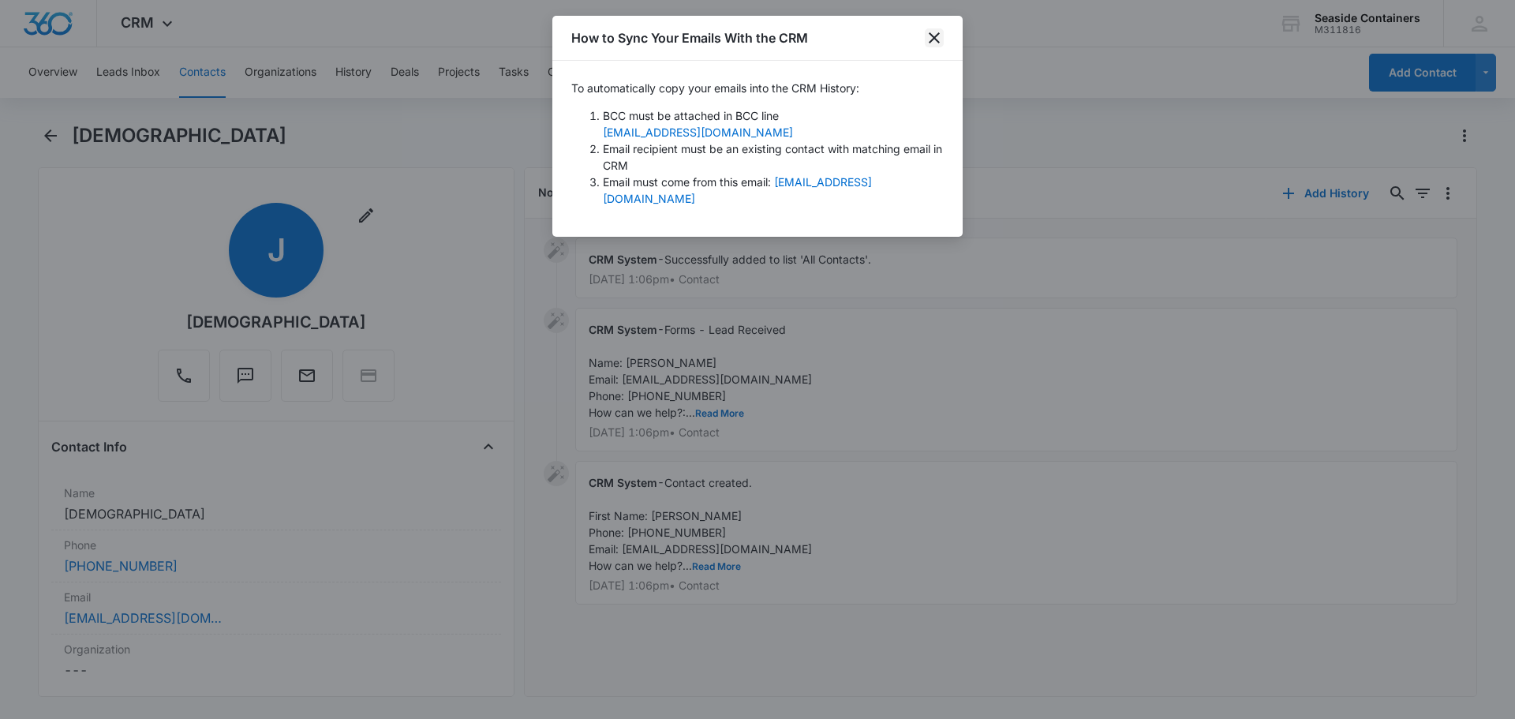
click at [932, 32] on icon "close" at bounding box center [934, 37] width 19 height 19
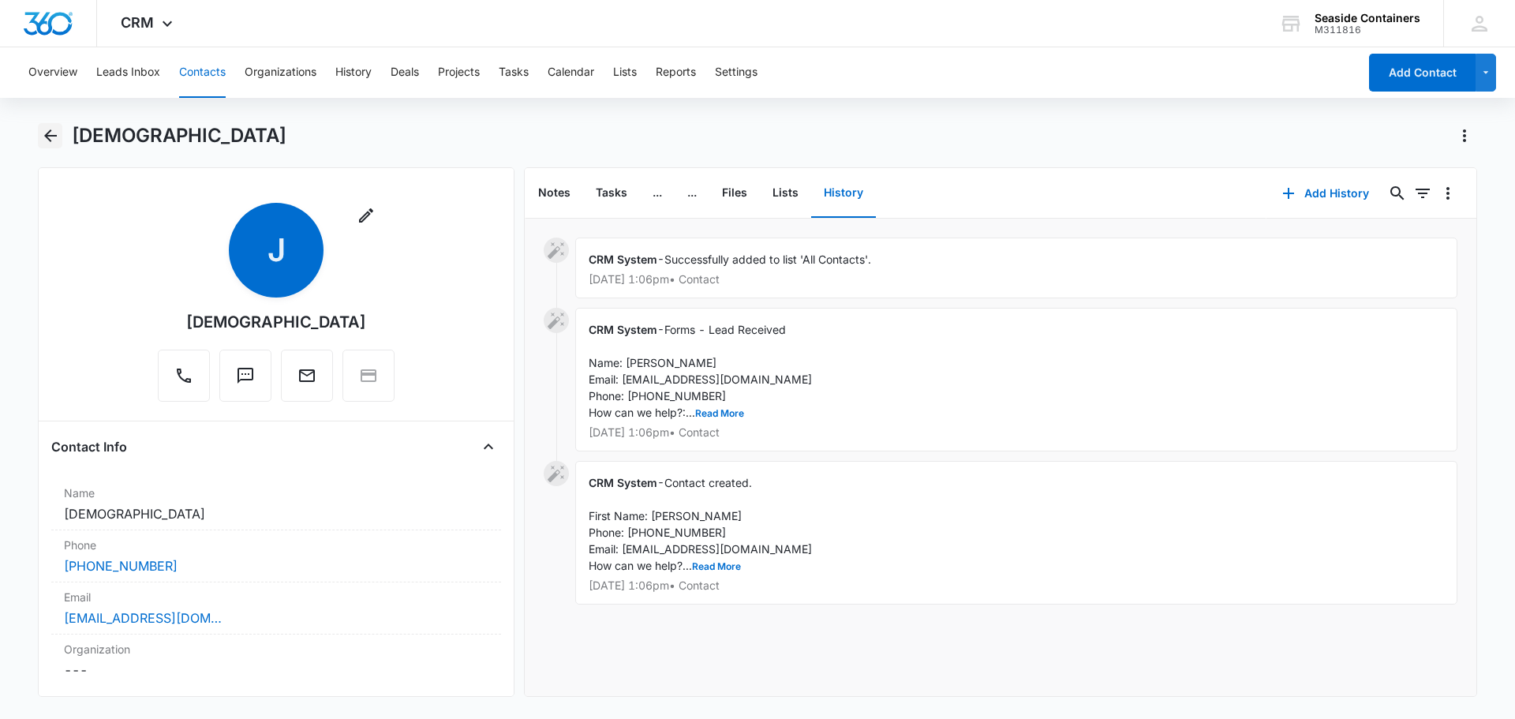
click at [49, 136] on icon "Back" at bounding box center [50, 135] width 13 height 13
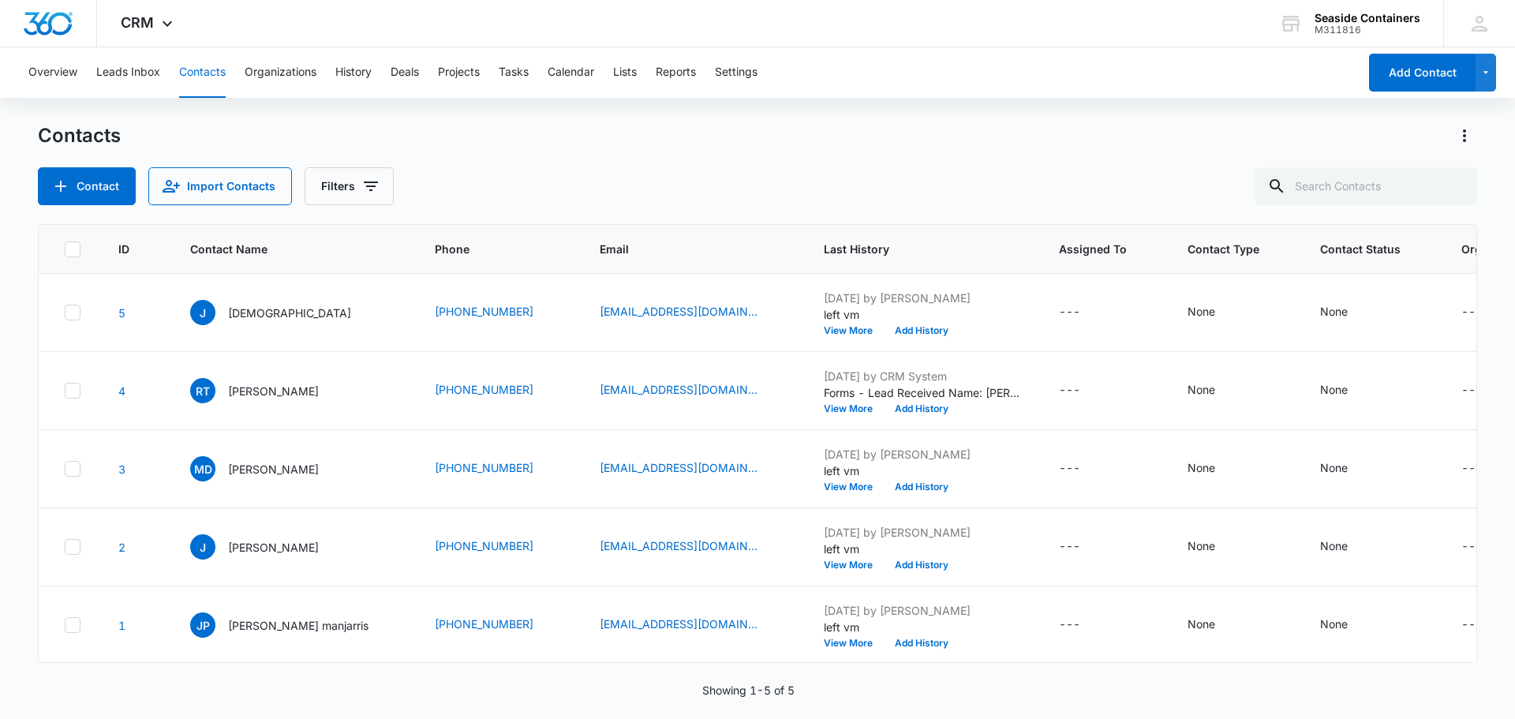
click at [259, 387] on p "[PERSON_NAME]" at bounding box center [273, 391] width 91 height 17
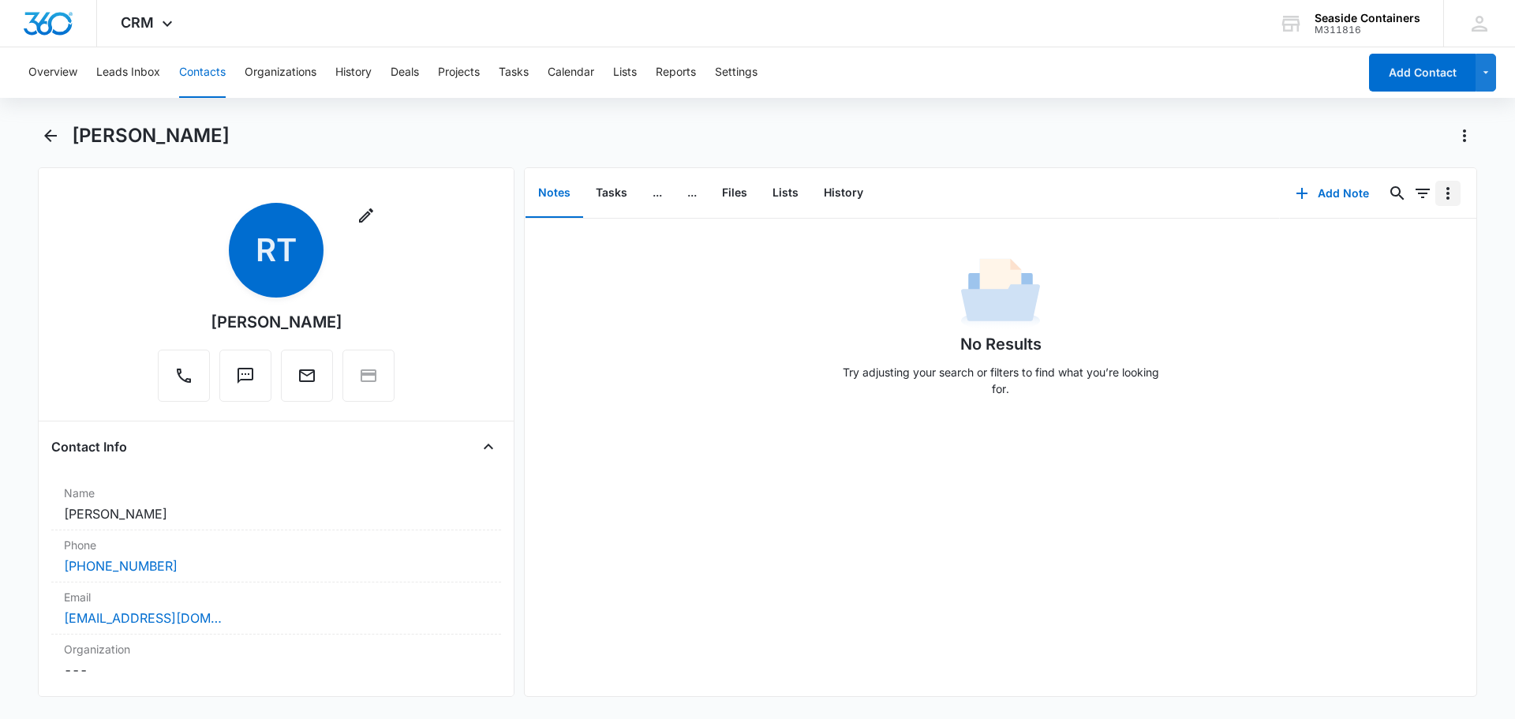
click at [1446, 196] on icon "Overflow Menu" at bounding box center [1447, 193] width 3 height 13
click at [839, 191] on button "History" at bounding box center [843, 193] width 65 height 49
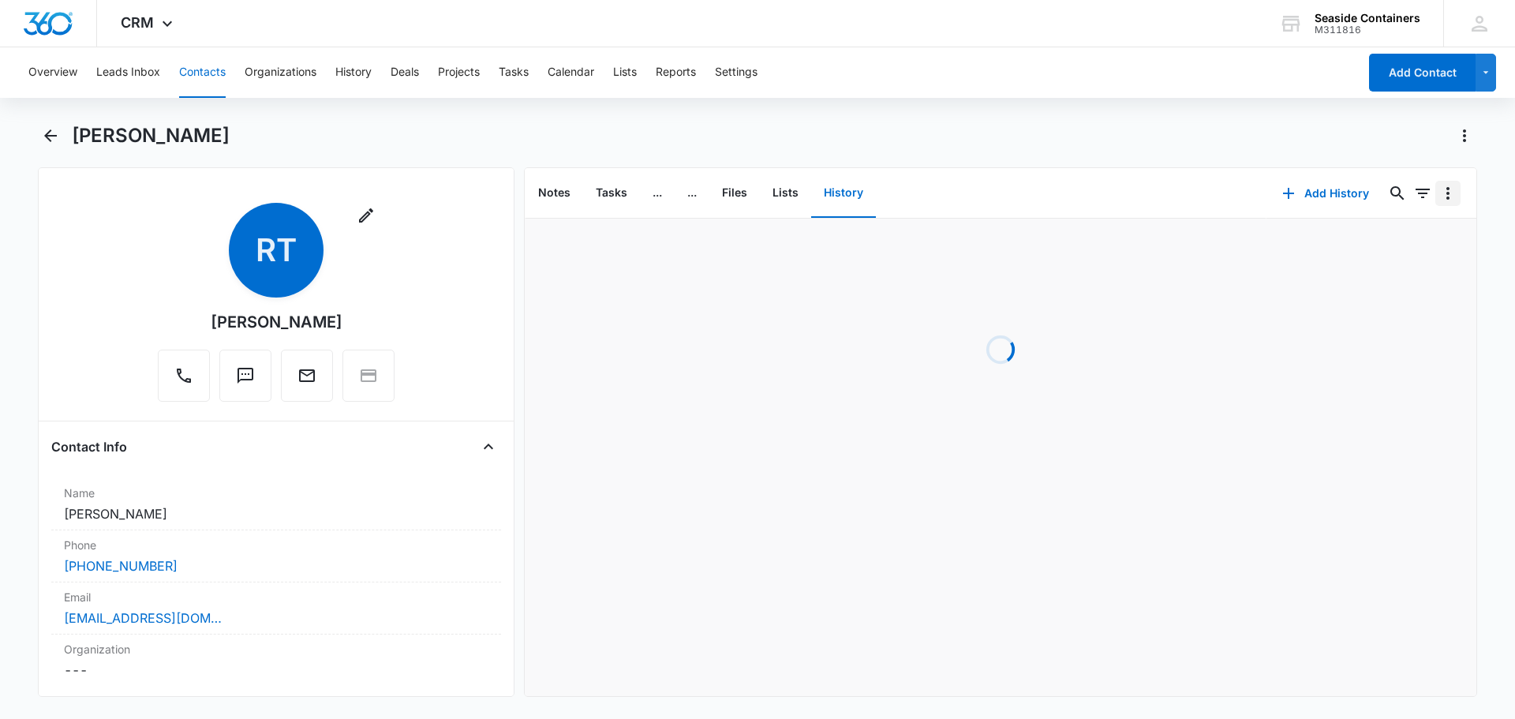
click at [1438, 198] on icon "Overflow Menu" at bounding box center [1447, 193] width 19 height 19
click at [1371, 233] on div "Sync Emails" at bounding box center [1384, 237] width 73 height 11
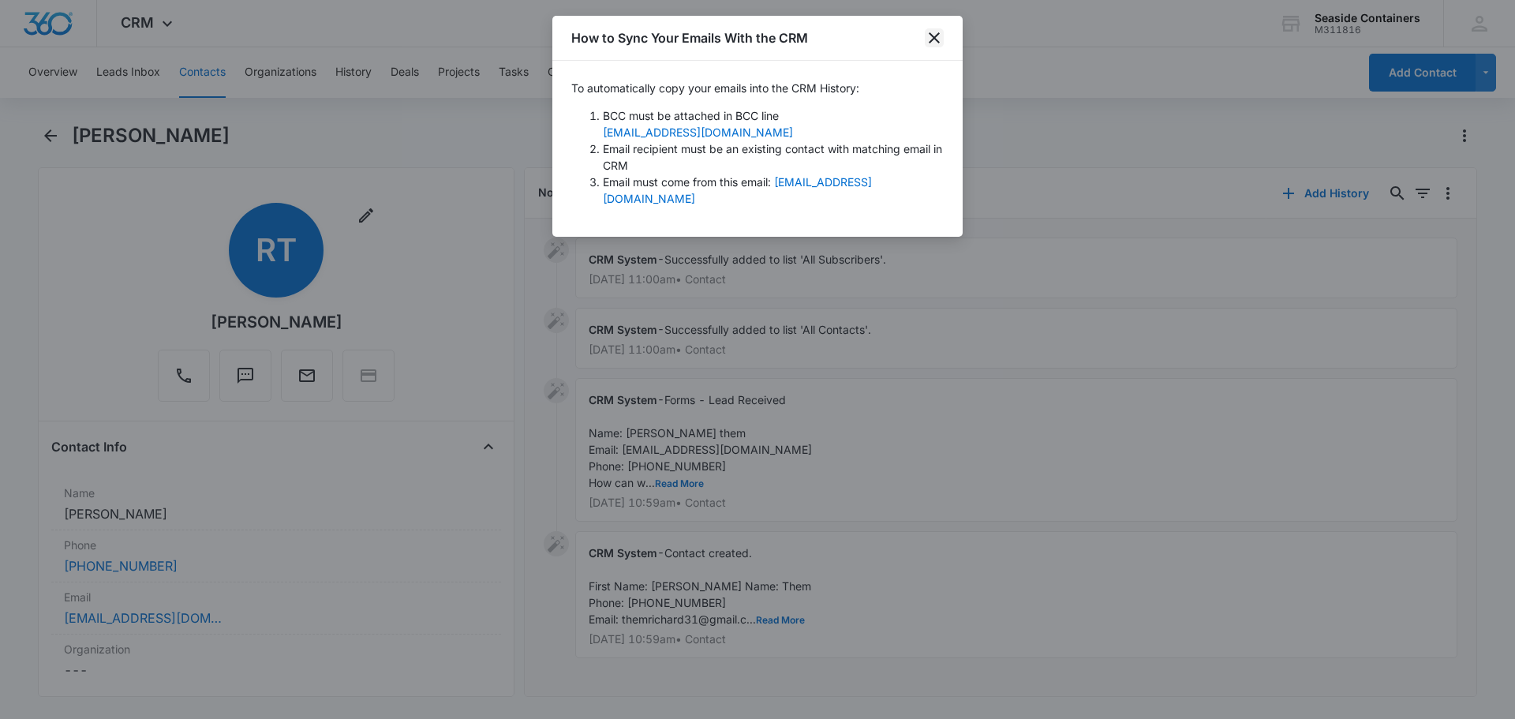
click at [932, 36] on icon "close" at bounding box center [933, 37] width 11 height 11
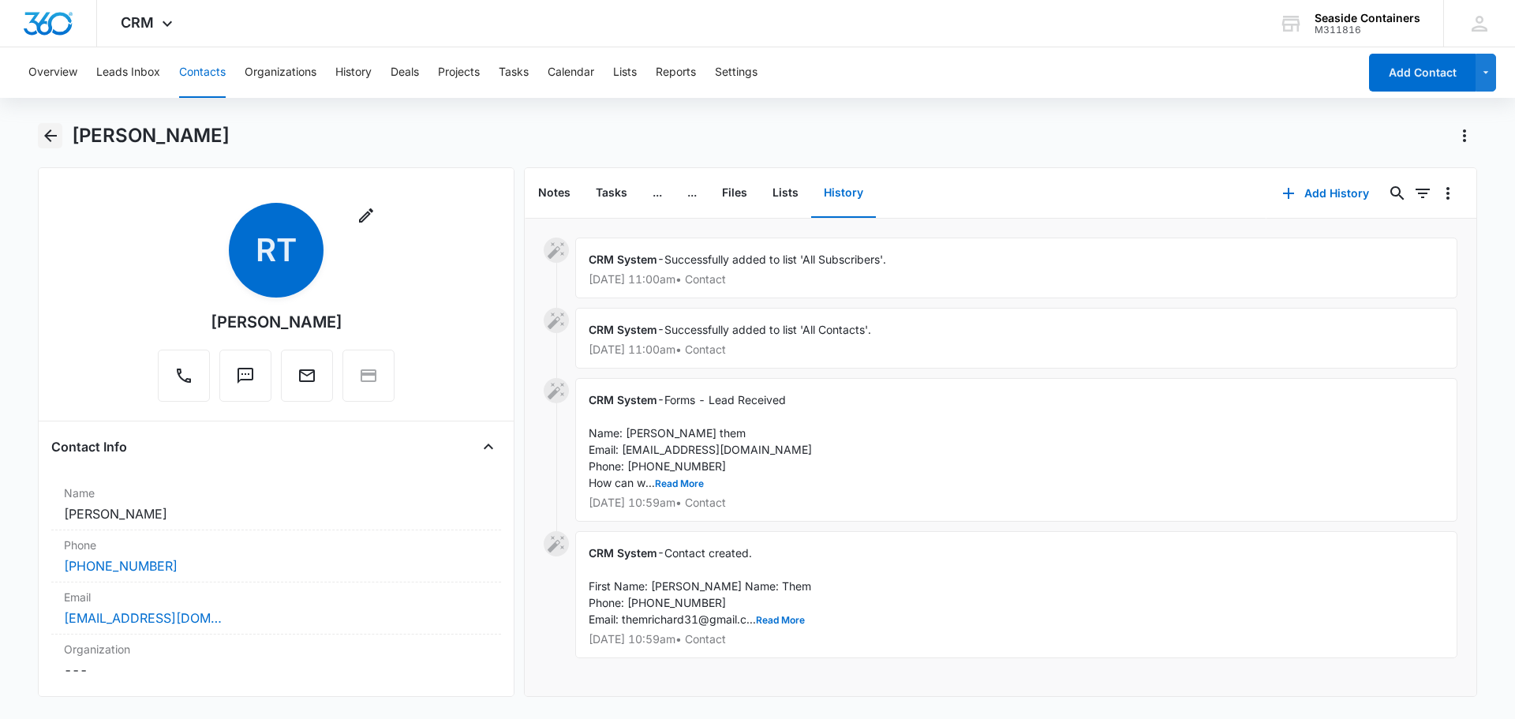
click at [48, 133] on icon "Back" at bounding box center [50, 135] width 13 height 13
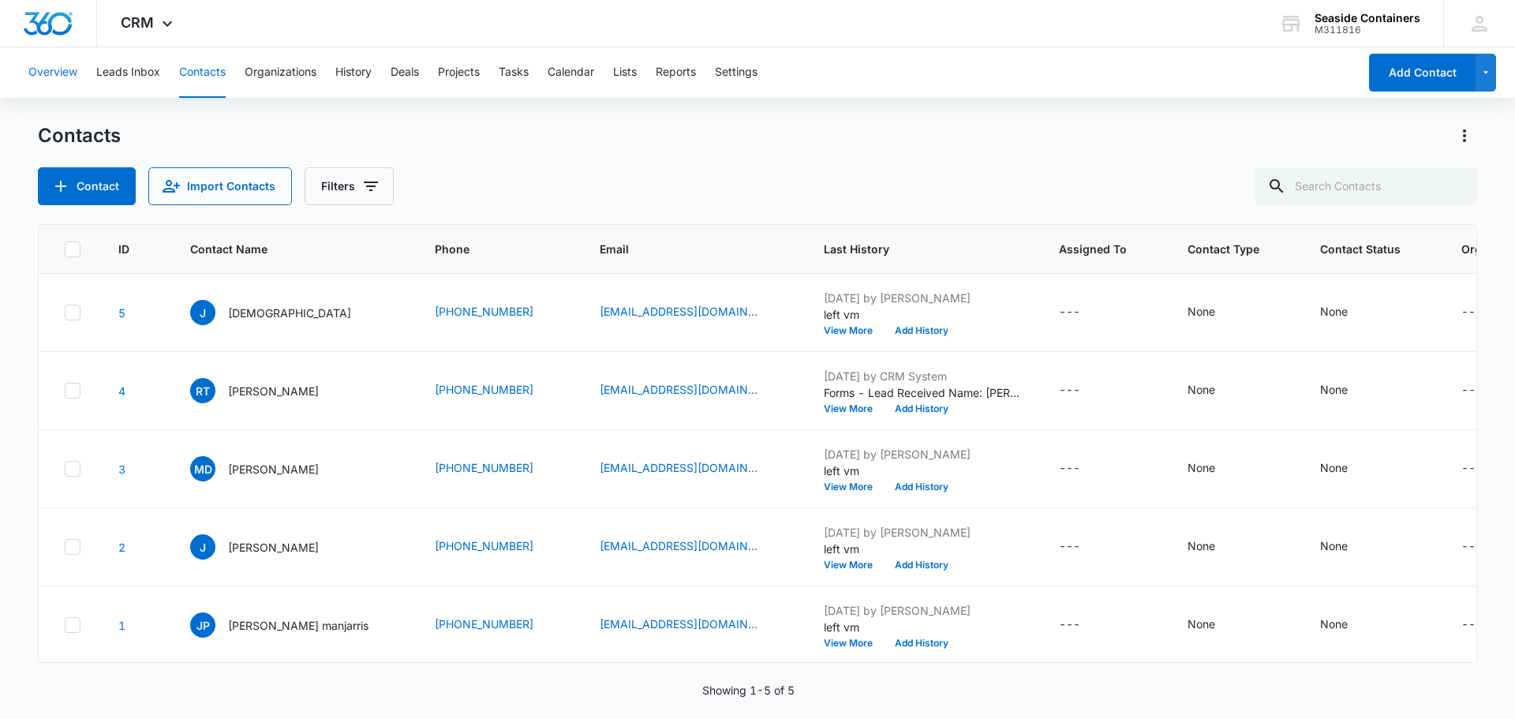
click at [52, 71] on button "Overview" at bounding box center [52, 72] width 49 height 50
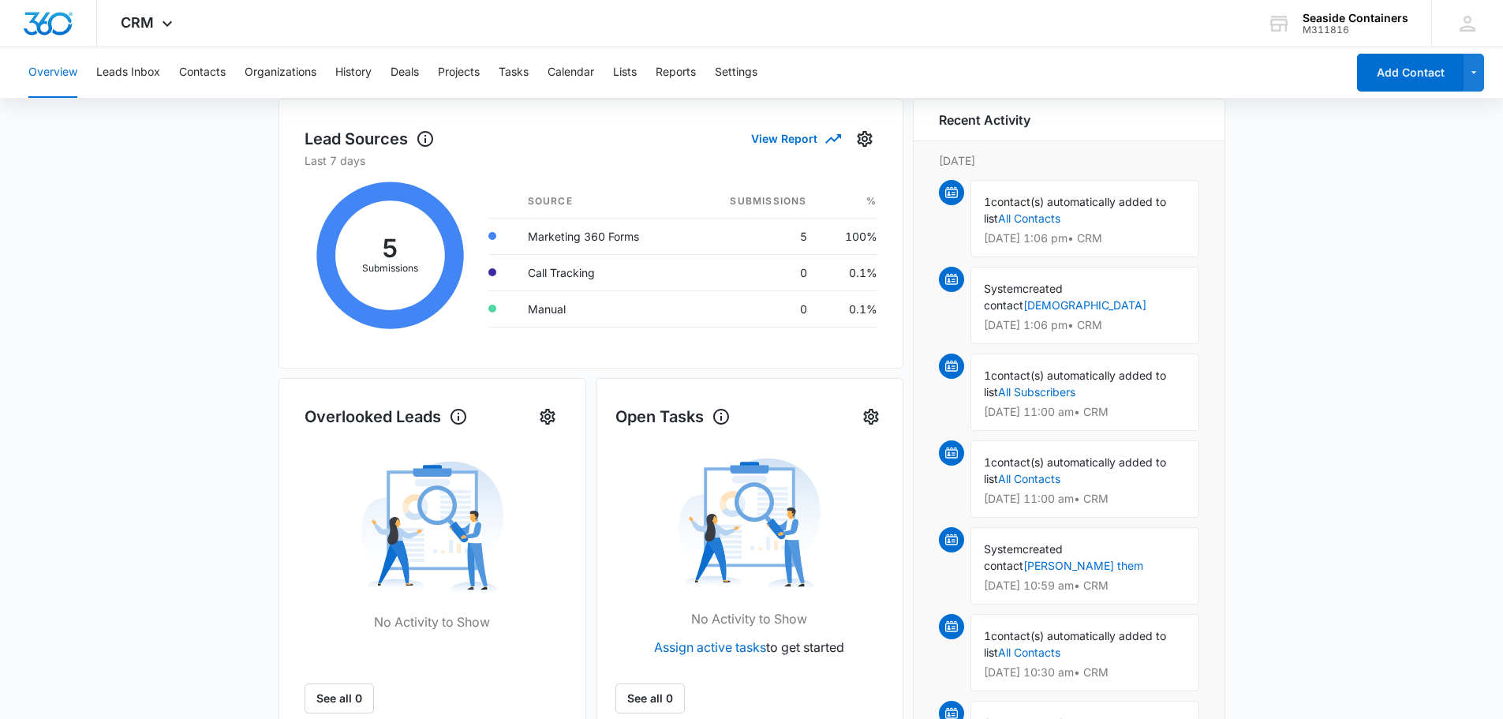
scroll to position [237, 0]
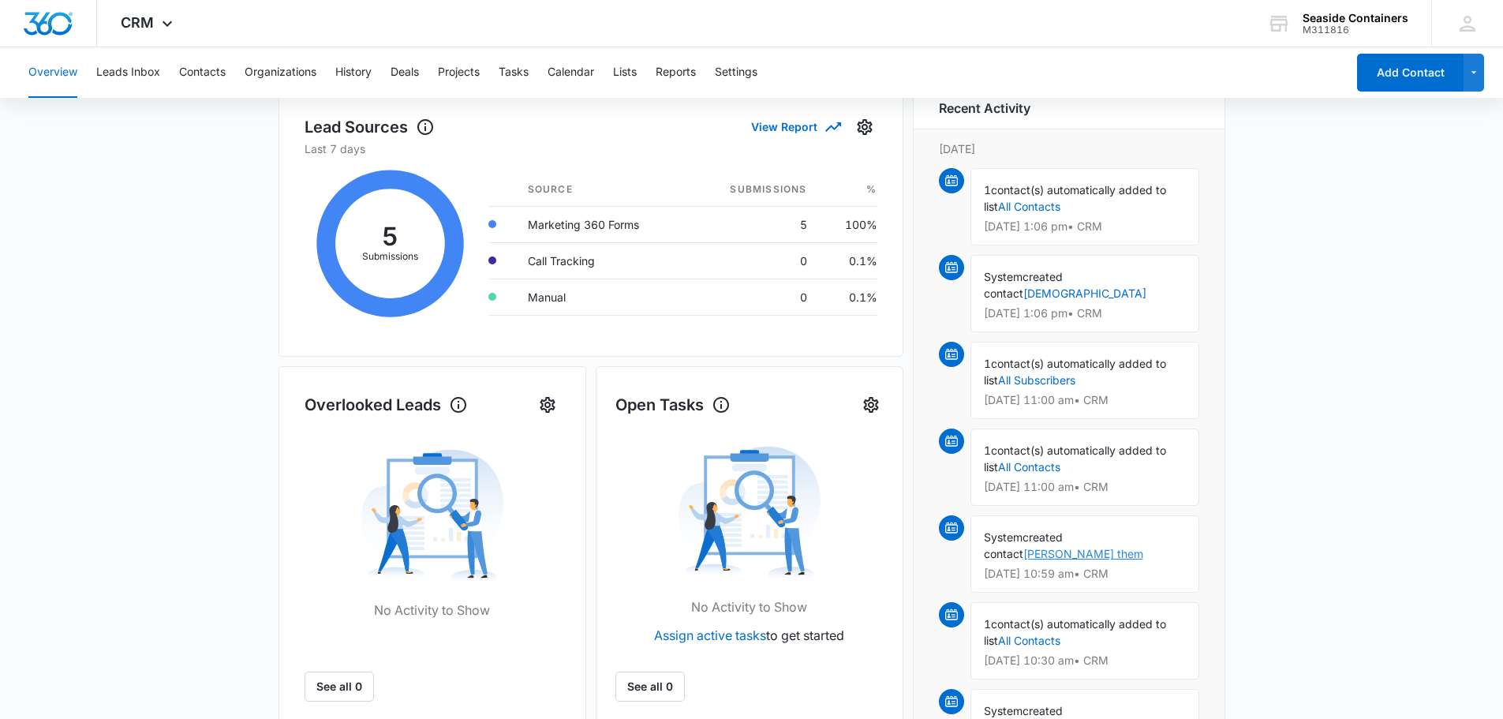
click at [1125, 547] on link "[PERSON_NAME] them" at bounding box center [1083, 553] width 120 height 13
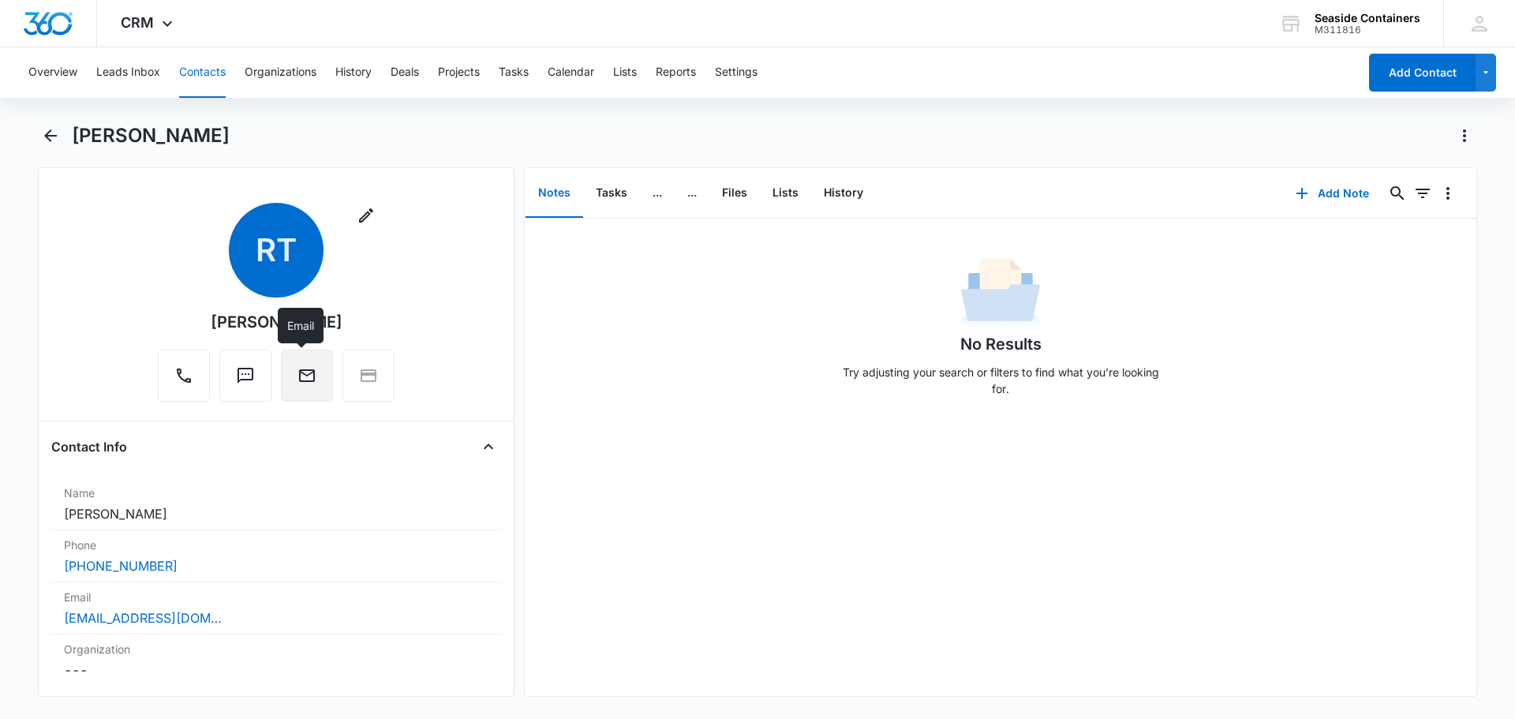
click at [297, 377] on icon "Email" at bounding box center [306, 375] width 19 height 19
click at [50, 132] on icon "Back" at bounding box center [50, 135] width 19 height 19
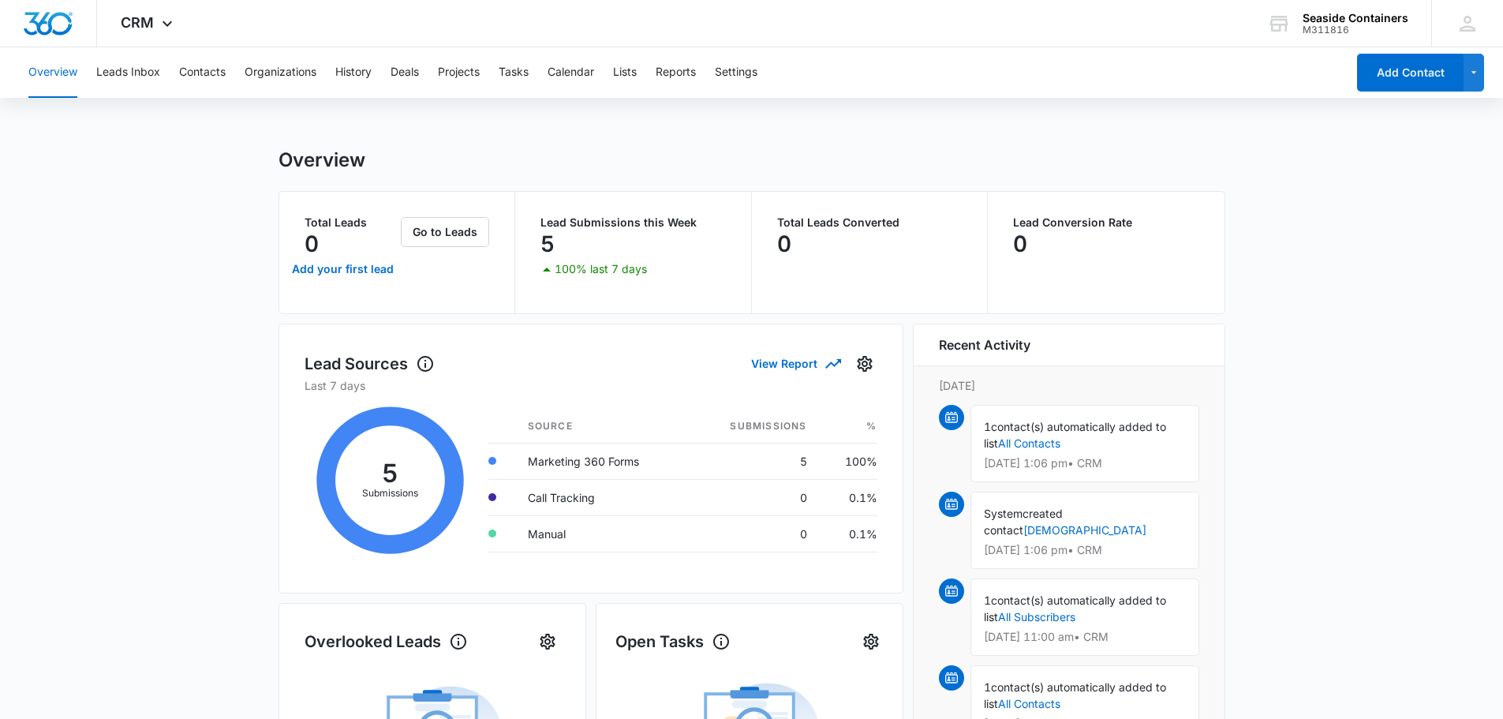
click at [49, 68] on button "Overview" at bounding box center [52, 72] width 49 height 50
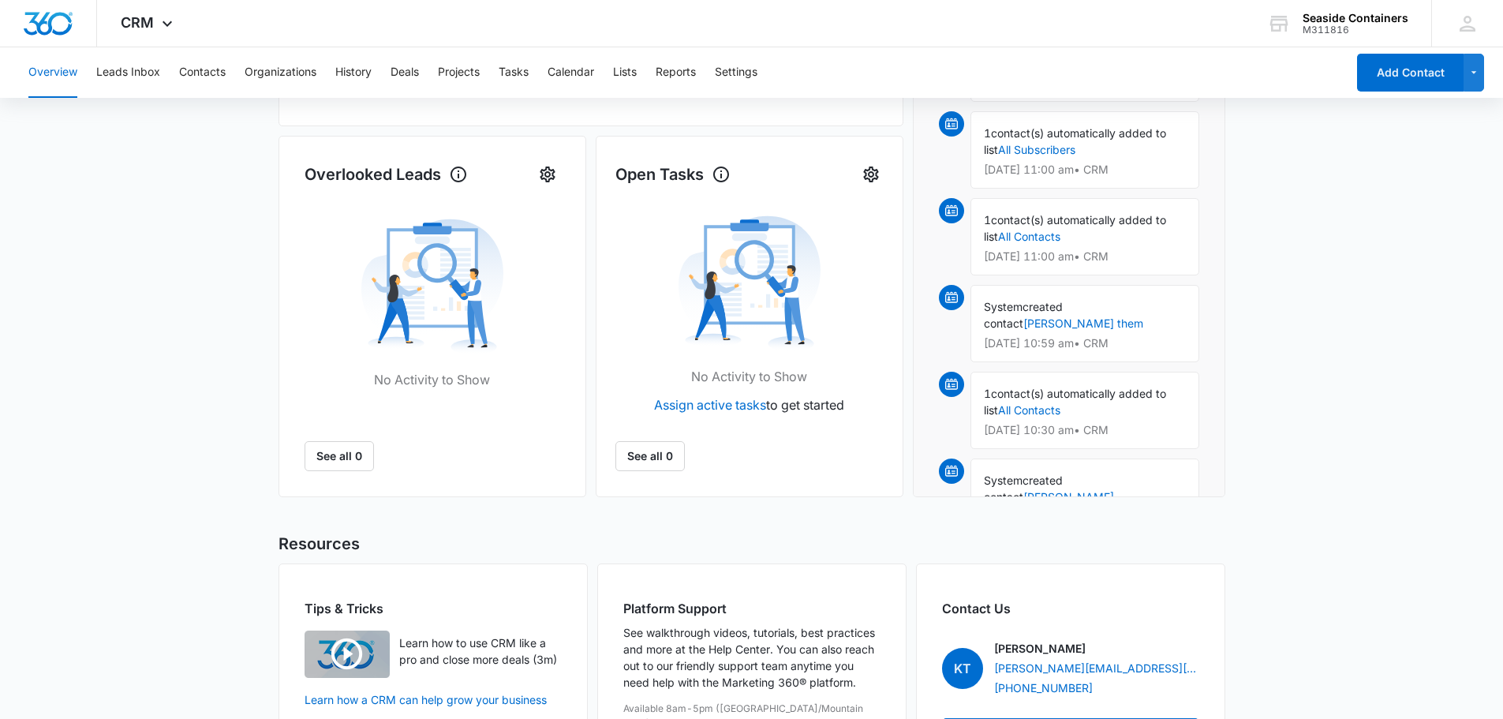
scroll to position [570, 0]
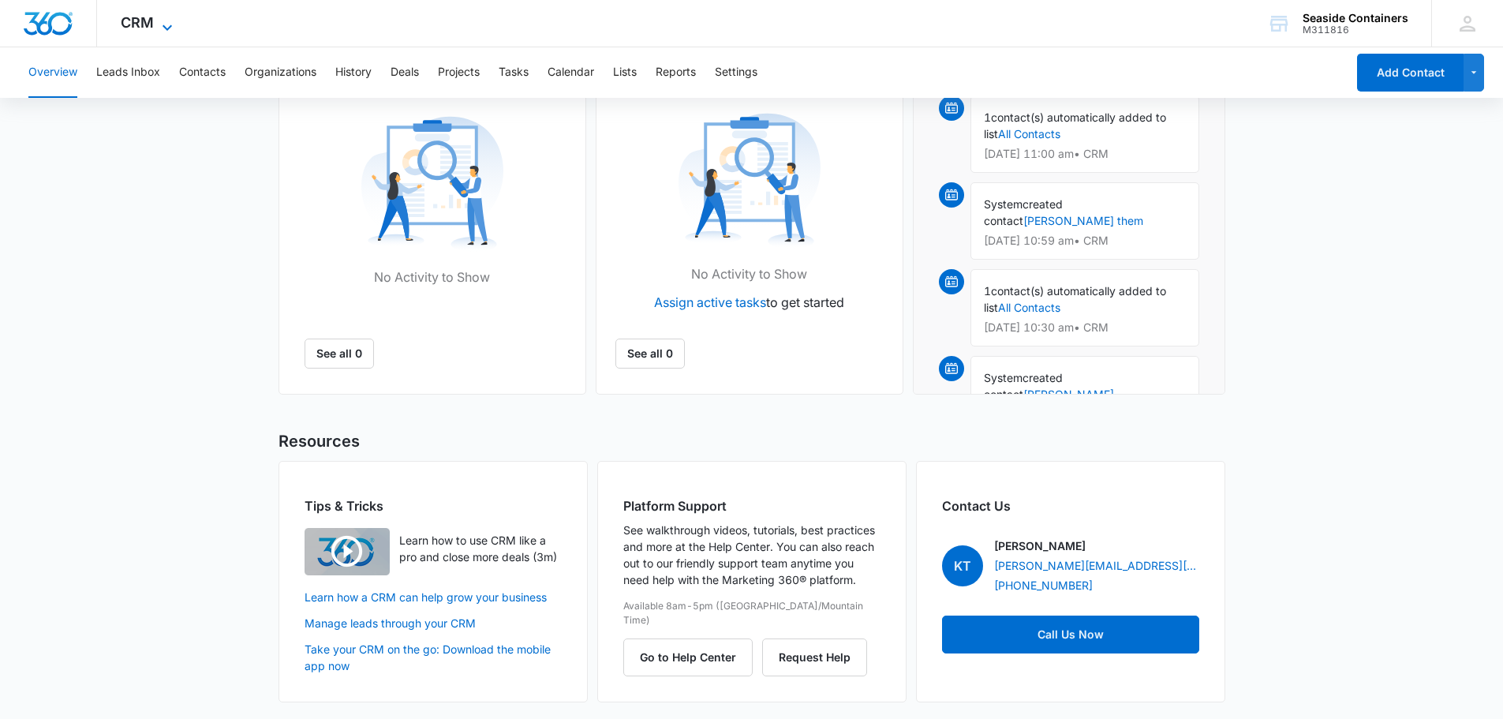
click at [166, 22] on icon at bounding box center [167, 27] width 19 height 19
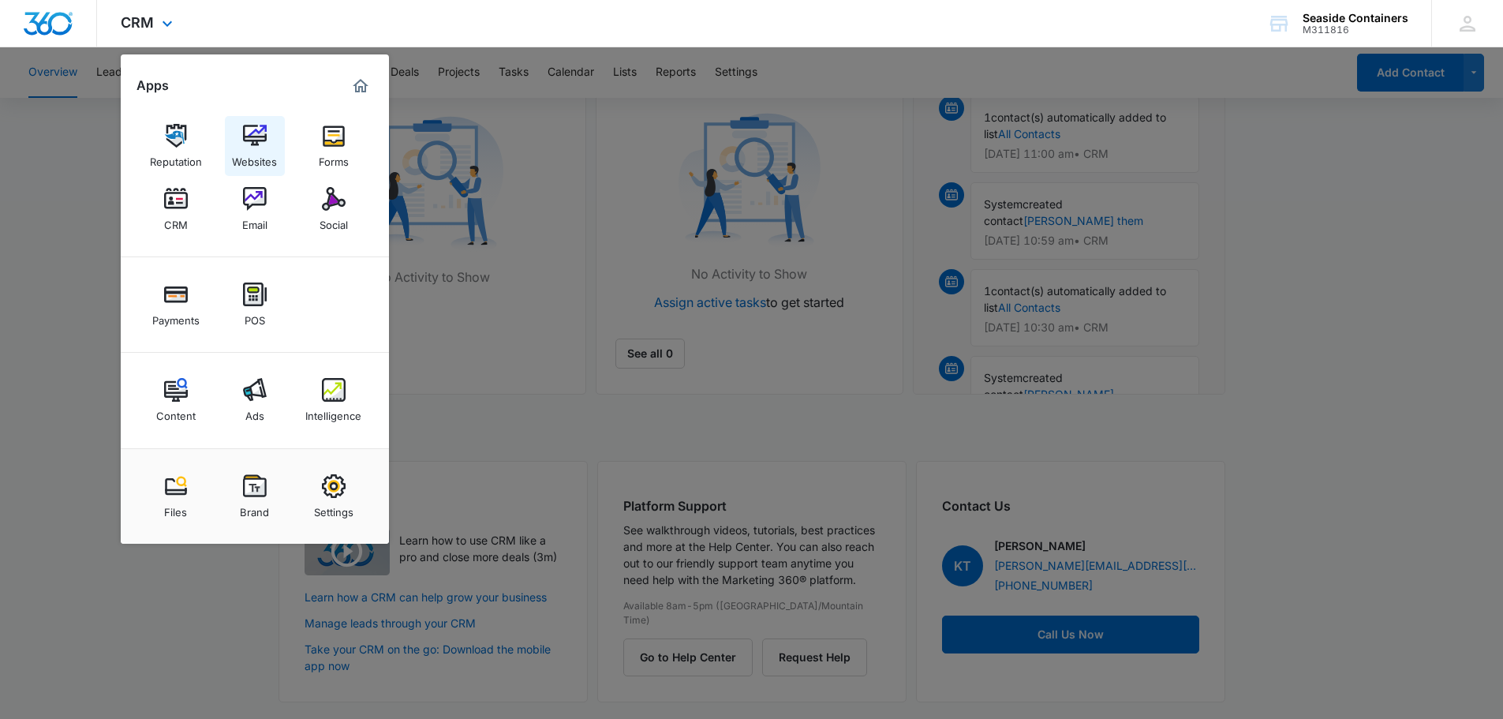
click at [254, 139] on img at bounding box center [255, 136] width 24 height 24
